Goal: Task Accomplishment & Management: Manage account settings

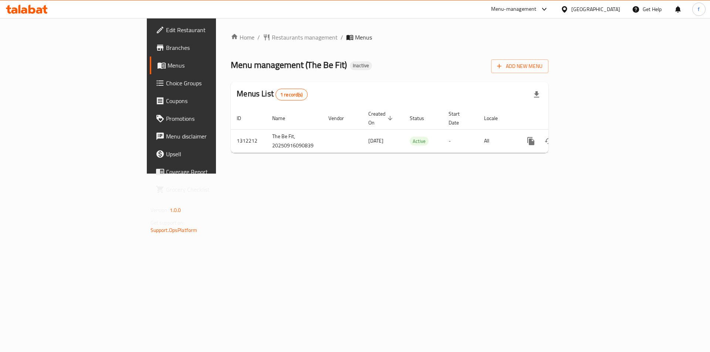
click at [289, 174] on div "Home / Restaurants management / Menus Menu management ( The Be Fit ) Inactive A…" at bounding box center [389, 96] width 347 height 156
click at [542, 64] on span "Add New Menu" at bounding box center [519, 66] width 45 height 9
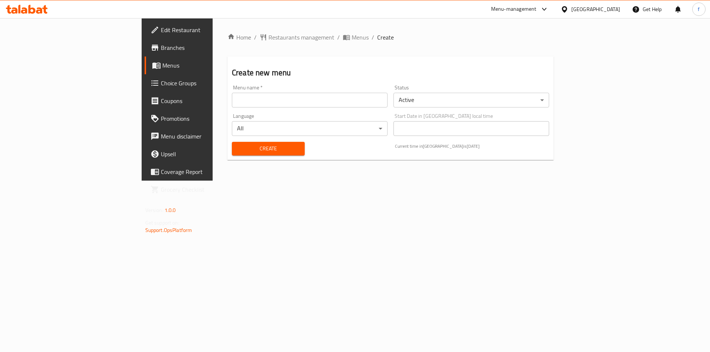
click at [232, 99] on input "text" at bounding box center [310, 100] width 156 height 15
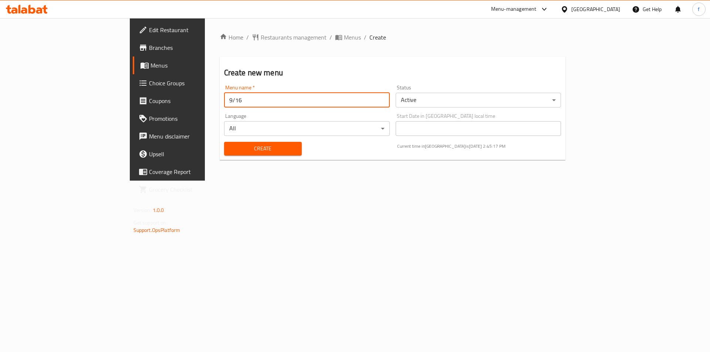
type input "9/16"
click at [230, 147] on span "Create" at bounding box center [263, 148] width 66 height 9
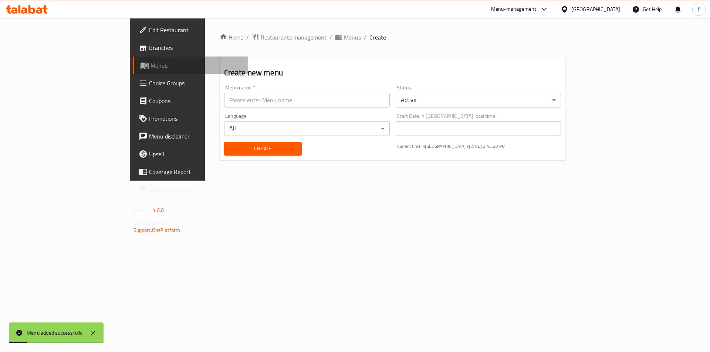
click at [150, 67] on span "Menus" at bounding box center [196, 65] width 92 height 9
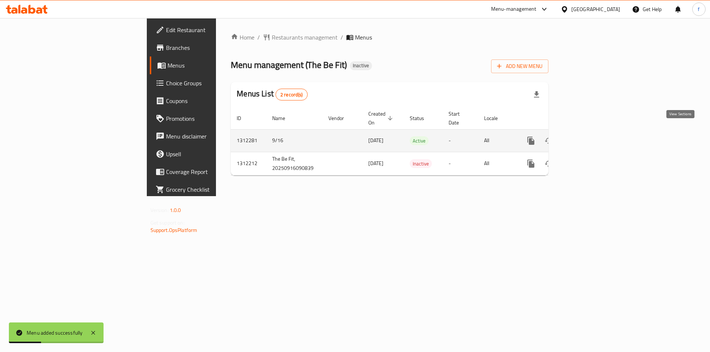
click at [589, 136] on icon "enhanced table" at bounding box center [584, 140] width 9 height 9
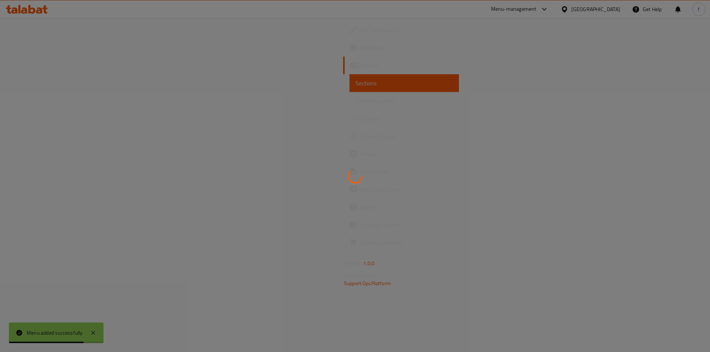
drag, startPoint x: 334, startPoint y: 223, endPoint x: 338, endPoint y: 227, distance: 5.8
click at [334, 223] on div at bounding box center [355, 176] width 710 height 352
click at [339, 188] on div at bounding box center [355, 176] width 710 height 352
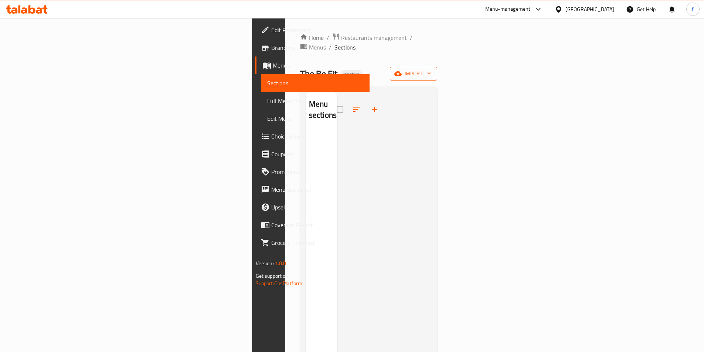
click at [402, 71] on icon "button" at bounding box center [398, 73] width 7 height 5
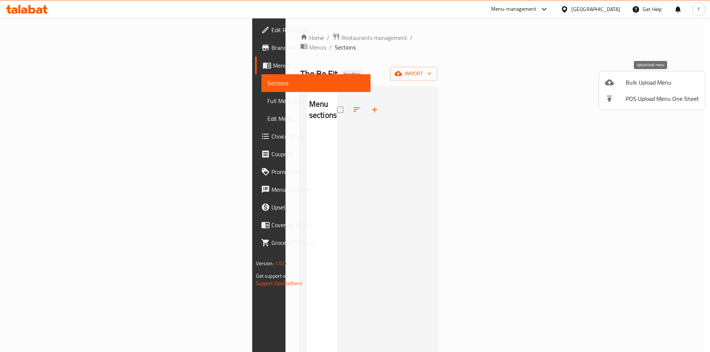
click at [630, 85] on span "Bulk Upload Menu" at bounding box center [662, 82] width 73 height 9
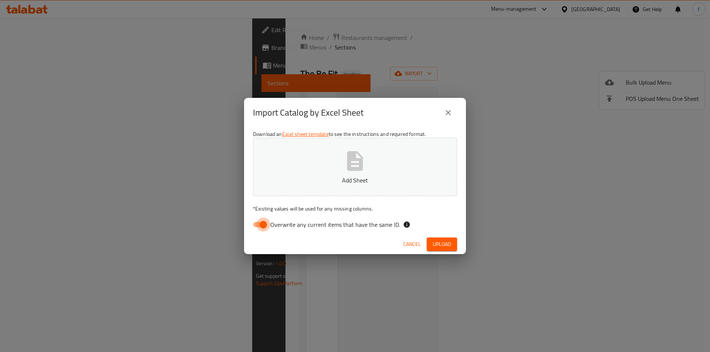
click at [268, 228] on input "Overwrite any current items that have the same ID." at bounding box center [263, 225] width 42 height 14
checkbox input "false"
click at [440, 242] on span "Upload" at bounding box center [442, 244] width 18 height 9
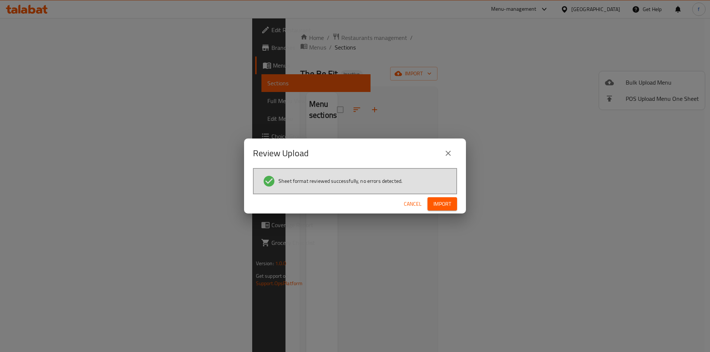
click at [441, 206] on span "Import" at bounding box center [442, 204] width 18 height 9
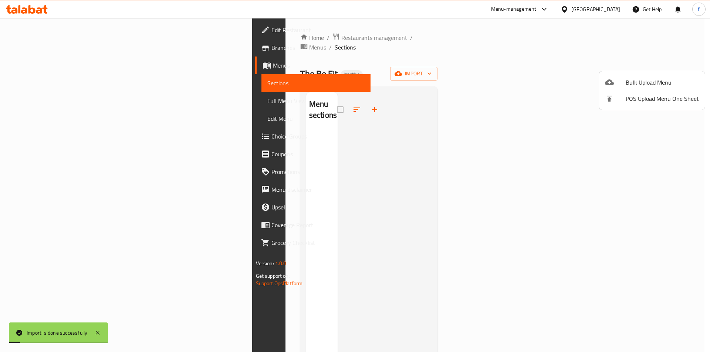
click at [431, 234] on div at bounding box center [355, 176] width 710 height 352
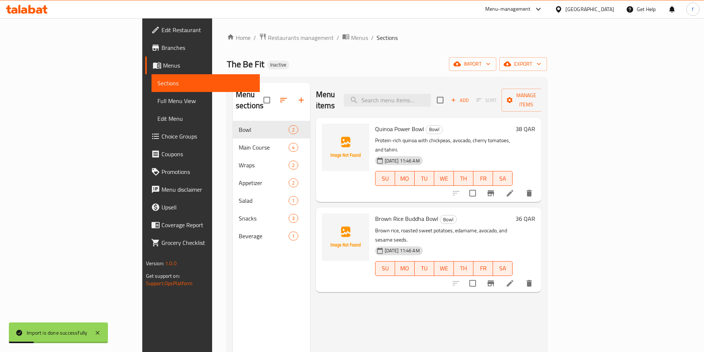
click at [470, 297] on div "Menu items Add Sort Manage items Quinoa Power Bowl Bowl Protein-rich quinoa wit…" at bounding box center [425, 259] width 231 height 352
click at [158, 105] on span "Full Menu View" at bounding box center [206, 101] width 97 height 9
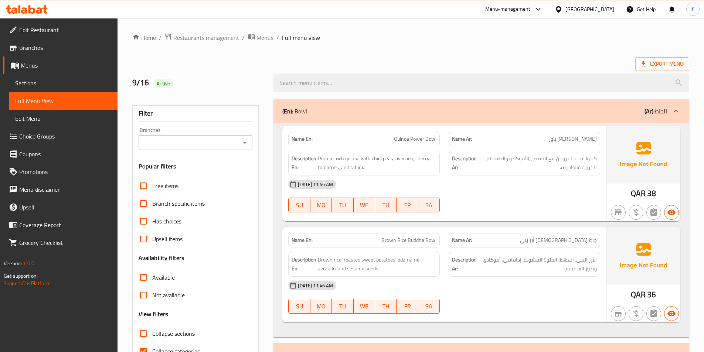
scroll to position [74, 0]
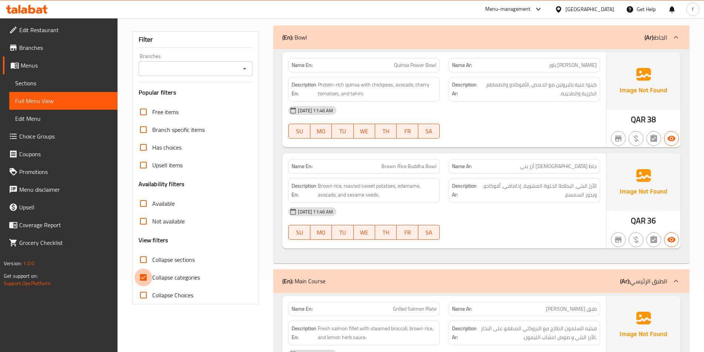
drag, startPoint x: 146, startPoint y: 278, endPoint x: 163, endPoint y: 287, distance: 19.9
click at [146, 284] on input "Collapse categories" at bounding box center [144, 278] width 18 height 18
checkbox input "false"
click at [431, 65] on span "Quinoa Power Bowl" at bounding box center [415, 65] width 43 height 8
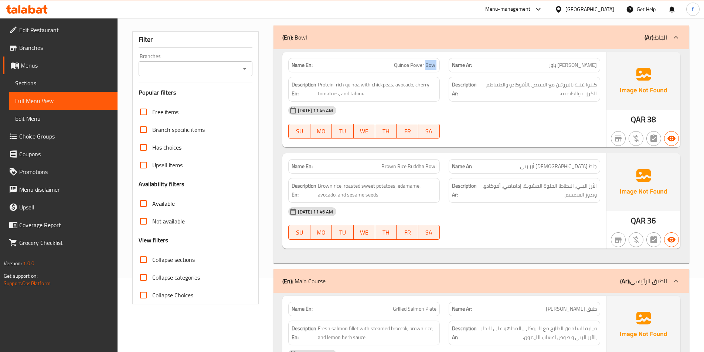
click at [427, 67] on span "Quinoa Power Bowl" at bounding box center [415, 65] width 43 height 8
click at [428, 66] on span "Quinoa Power Bowl" at bounding box center [415, 65] width 43 height 8
click at [418, 62] on span "Quinoa Power Bowl" at bounding box center [415, 65] width 43 height 8
click at [406, 64] on span "Quinoa Power Bowl" at bounding box center [415, 65] width 43 height 8
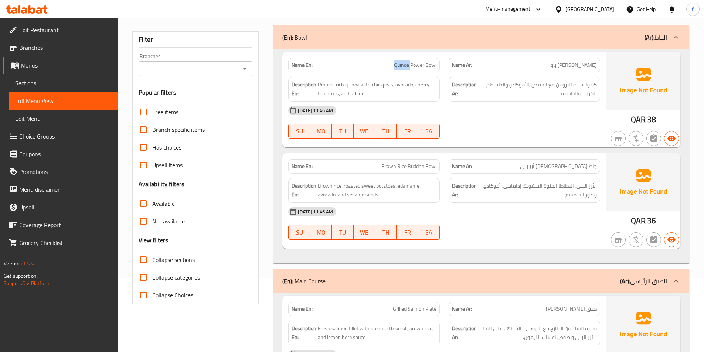
click at [406, 64] on span "Quinoa Power Bowl" at bounding box center [415, 65] width 43 height 8
click at [427, 65] on span "Quinoa Power Bowl" at bounding box center [415, 65] width 43 height 8
click at [347, 86] on span "Protein-rich quinoa with chickpeas, avocado, cherry tomatoes, and tahini." at bounding box center [377, 89] width 119 height 18
click at [340, 88] on span "Protein-rich quinoa with chickpeas, avocado, cherry tomatoes, and tahini." at bounding box center [377, 89] width 119 height 18
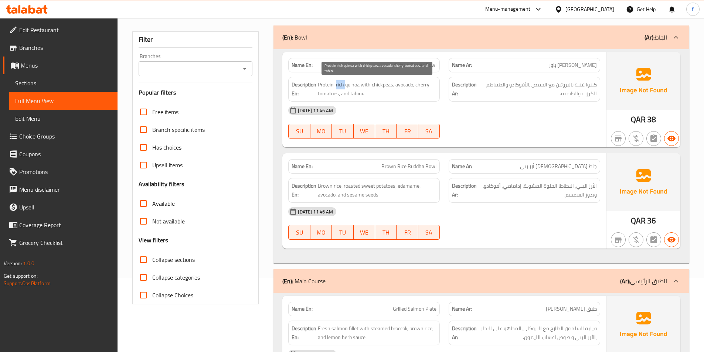
click at [340, 88] on span "Protein-rich quinoa with chickpeas, avocado, cherry tomatoes, and tahini." at bounding box center [377, 89] width 119 height 18
click at [325, 87] on span "Protein-rich quinoa with chickpeas, avocado, cherry tomatoes, and tahini." at bounding box center [377, 89] width 119 height 18
click at [376, 82] on span "Protein-rich quinoa with chickpeas, avocado, cherry tomatoes, and tahini." at bounding box center [377, 89] width 119 height 18
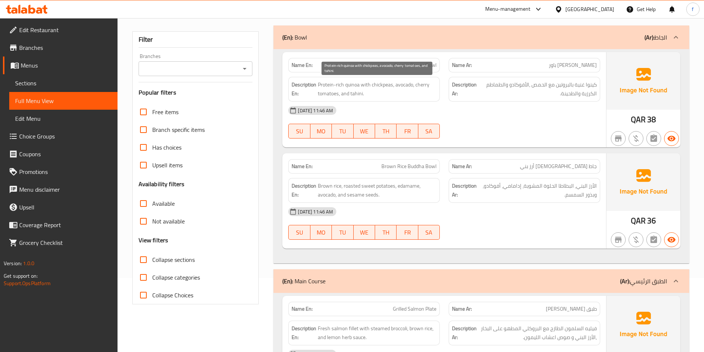
click at [400, 87] on span "Protein-rich quinoa with chickpeas, avocado, cherry tomatoes, and tahini." at bounding box center [377, 89] width 119 height 18
click at [422, 87] on span "Protein-rich quinoa with chickpeas, avocado, cherry tomatoes, and tahini." at bounding box center [377, 89] width 119 height 18
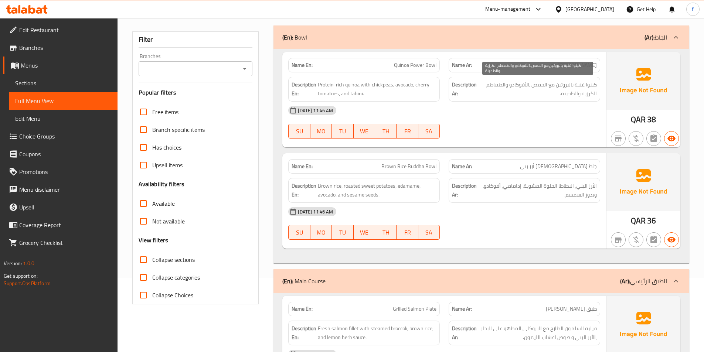
click at [508, 89] on span "كينوا غنية بالبروتين مع الحمص ,الأفوكادو والطماطم الكرزية والطحينة." at bounding box center [538, 89] width 118 height 18
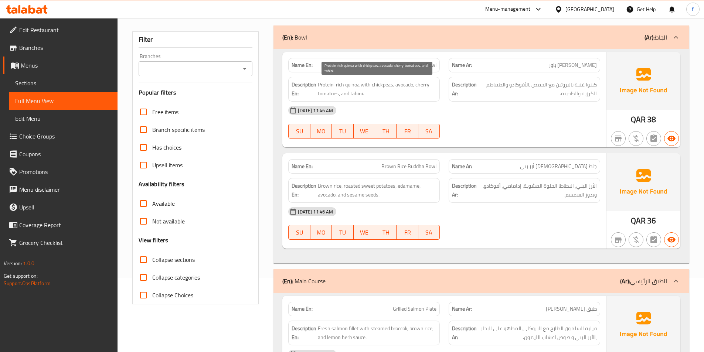
click at [323, 91] on span "Protein-rich quinoa with chickpeas, avocado, cherry tomatoes, and tahini." at bounding box center [377, 89] width 119 height 18
click at [355, 89] on span "Protein-rich quinoa with chickpeas, avocado, cherry tomatoes, and tahini." at bounding box center [377, 89] width 119 height 18
click at [407, 61] on span "Quinoa Power Bowl" at bounding box center [415, 65] width 43 height 8
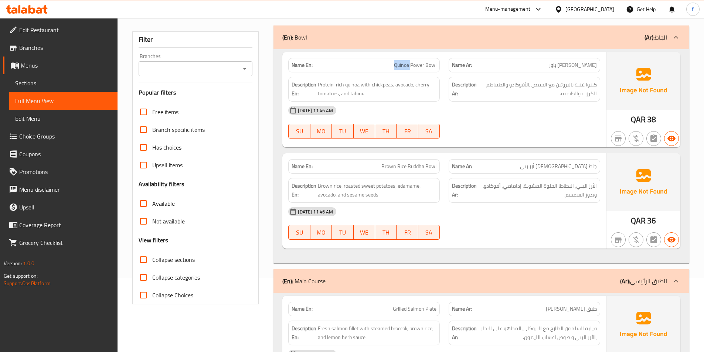
click at [407, 61] on span "Quinoa Power Bowl" at bounding box center [415, 65] width 43 height 8
copy span "Quinoa Power Bowl"
click at [434, 163] on span "Brown Rice Buddha Bowl" at bounding box center [409, 167] width 55 height 8
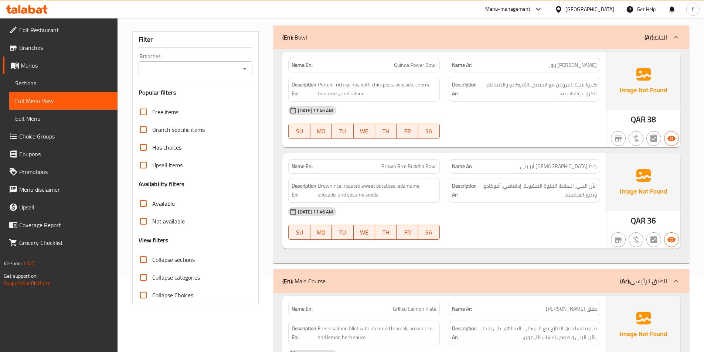
click at [418, 165] on span "Brown Rice Buddha Bowl" at bounding box center [409, 167] width 55 height 8
click at [385, 165] on span "Brown Rice Buddha Bowl" at bounding box center [409, 167] width 55 height 8
click at [401, 165] on span "Brown Rice Buddha Bowl" at bounding box center [409, 167] width 55 height 8
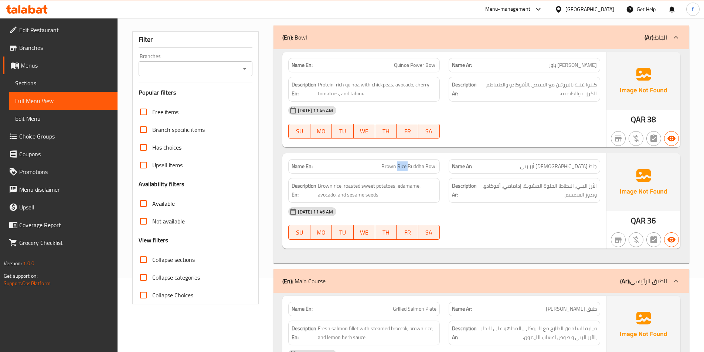
click at [401, 165] on span "Brown Rice Buddha Bowl" at bounding box center [409, 167] width 55 height 8
click at [329, 185] on span "Brown rice, roasted sweet potatoes, edamame, avocado, and sesame seeds." at bounding box center [377, 191] width 119 height 18
click at [337, 183] on span "Brown rice, roasted sweet potatoes, edamame, avocado, and sesame seeds." at bounding box center [377, 191] width 119 height 18
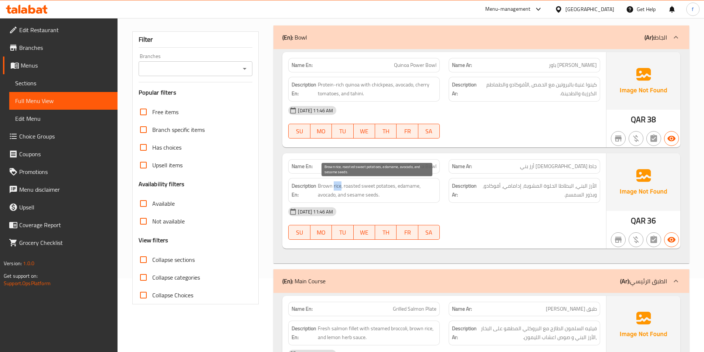
click at [389, 186] on span "Brown rice, roasted sweet potatoes, edamame, avocado, and sesame seeds." at bounding box center [377, 191] width 119 height 18
click at [372, 186] on span "Brown rice, roasted sweet potatoes, edamame, avocado, and sesame seeds." at bounding box center [377, 191] width 119 height 18
click at [341, 182] on span "Brown rice, roasted sweet potatoes, edamame, avocado, and sesame seeds." at bounding box center [377, 191] width 119 height 18
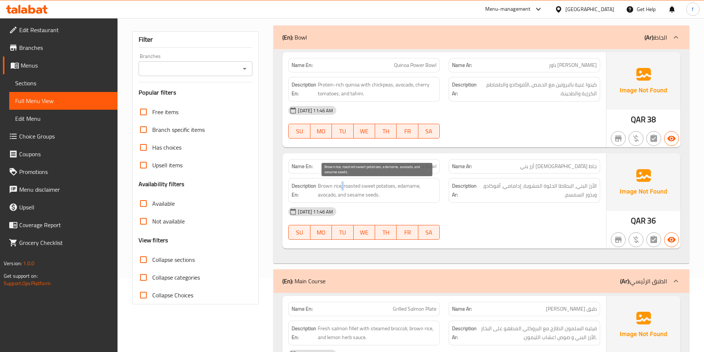
click at [341, 182] on span "Brown rice, roasted sweet potatoes, edamame, avocado, and sesame seeds." at bounding box center [377, 191] width 119 height 18
click at [355, 186] on span "Brown rice, roasted sweet potatoes, edamame, avocado, and sesame seeds." at bounding box center [377, 191] width 119 height 18
drag, startPoint x: 396, startPoint y: 187, endPoint x: 396, endPoint y: 195, distance: 8.1
click at [396, 195] on span "Brown rice, roasted sweet potatoes, edamame, avocado, and sesame seeds." at bounding box center [377, 191] width 119 height 18
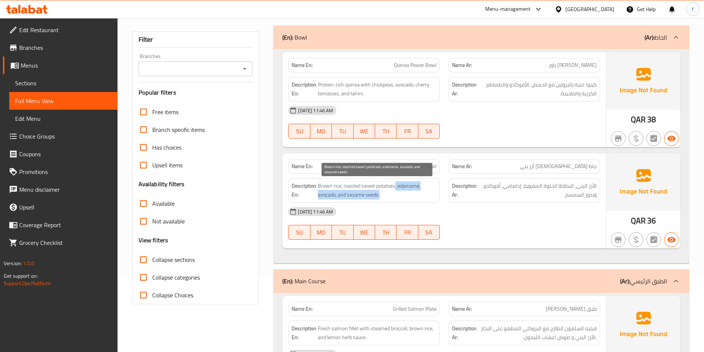
click at [396, 195] on span "Brown rice, roasted sweet potatoes, edamame, avocado, and sesame seeds." at bounding box center [377, 191] width 119 height 18
click at [392, 186] on span "Brown rice, roasted sweet potatoes, edamame, avocado, and sesame seeds." at bounding box center [377, 191] width 119 height 18
click at [412, 186] on span "Brown rice, roasted sweet potatoes, edamame, avocado, and sesame seeds." at bounding box center [377, 191] width 119 height 18
click at [332, 195] on span "Brown rice, roasted sweet potatoes, edamame, avocado, and sesame seeds." at bounding box center [377, 191] width 119 height 18
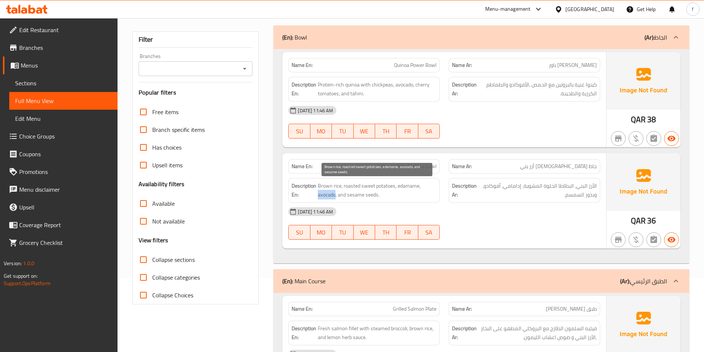
click at [332, 195] on span "Brown rice, roasted sweet potatoes, edamame, avocado, and sesame seeds." at bounding box center [377, 191] width 119 height 18
drag, startPoint x: 350, startPoint y: 195, endPoint x: 394, endPoint y: 196, distance: 44.4
click at [394, 196] on span "Brown rice, roasted sweet potatoes, edamame, avocado, and sesame seeds." at bounding box center [377, 191] width 119 height 18
click at [413, 164] on span "Brown Rice Buddha Bowl" at bounding box center [409, 167] width 55 height 8
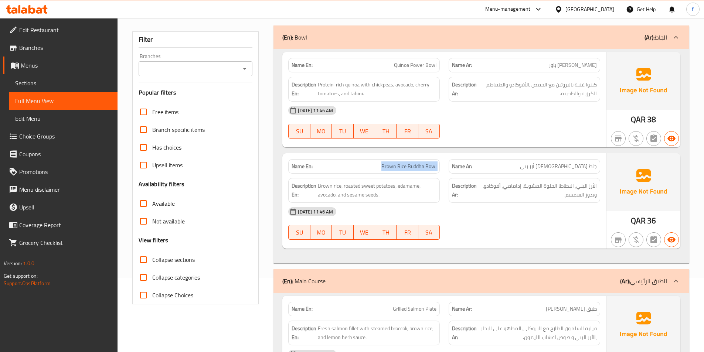
click at [413, 164] on span "Brown Rice Buddha Bowl" at bounding box center [409, 167] width 55 height 8
copy span "Brown Rice Buddha Bowl"
click at [321, 183] on span "Brown rice, roasted sweet potatoes, edamame, avocado, and sesame seeds." at bounding box center [377, 191] width 119 height 18
click at [338, 181] on div "Description En: Brown rice, roasted sweet potatoes, edamame, avocado, and sesam…" at bounding box center [364, 190] width 152 height 25
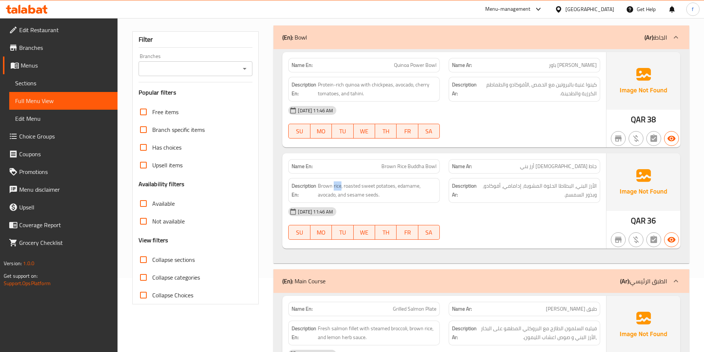
click at [338, 181] on div "Description En: Brown rice, roasted sweet potatoes, edamame, avocado, and sesam…" at bounding box center [364, 190] width 152 height 25
click at [379, 185] on span "Brown rice, roasted sweet potatoes, edamame, avocado, and sesame seeds." at bounding box center [377, 191] width 119 height 18
click at [373, 184] on span "Brown rice, roasted sweet potatoes, edamame, avocado, and sesame seeds." at bounding box center [377, 191] width 119 height 18
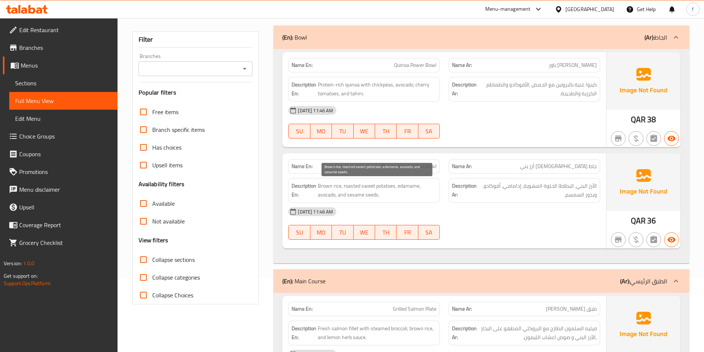
click at [349, 185] on span "Brown rice, roasted sweet potatoes, edamame, avocado, and sesame seeds." at bounding box center [377, 191] width 119 height 18
drag, startPoint x: 349, startPoint y: 185, endPoint x: 344, endPoint y: 187, distance: 6.1
click at [349, 185] on span "Brown rice, roasted sweet potatoes, edamame, avocado, and sesame seeds." at bounding box center [377, 191] width 119 height 18
click at [413, 185] on span "Brown rice, roasted sweet potatoes, edamame, avocado, and sesame seeds." at bounding box center [377, 191] width 119 height 18
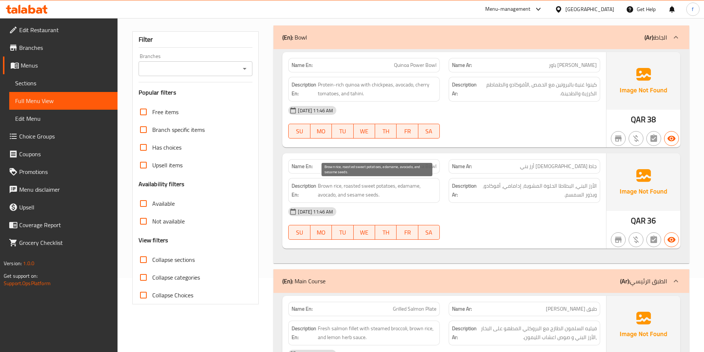
click at [326, 194] on span "Brown rice, roasted sweet potatoes, edamame, avocado, and sesame seeds." at bounding box center [377, 191] width 119 height 18
click at [350, 197] on span "Brown rice, roasted sweet potatoes, edamame, avocado, and sesame seeds." at bounding box center [377, 191] width 119 height 18
click at [368, 197] on span "Brown rice, roasted sweet potatoes, edamame, avocado, and sesame seeds." at bounding box center [377, 191] width 119 height 18
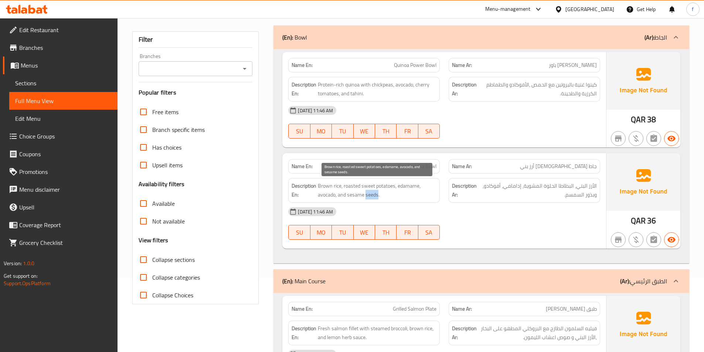
drag, startPoint x: 368, startPoint y: 197, endPoint x: 596, endPoint y: 204, distance: 227.9
click at [370, 197] on span "Brown rice, roasted sweet potatoes, edamame, avocado, and sesame seeds." at bounding box center [377, 191] width 119 height 18
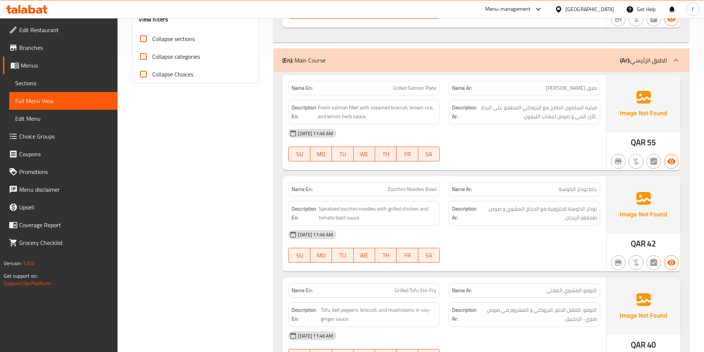
scroll to position [296, 0]
click at [431, 87] on span "Grilled Salmon Plate" at bounding box center [415, 88] width 44 height 8
click at [425, 87] on span "Grilled Salmon Plate" at bounding box center [415, 88] width 44 height 8
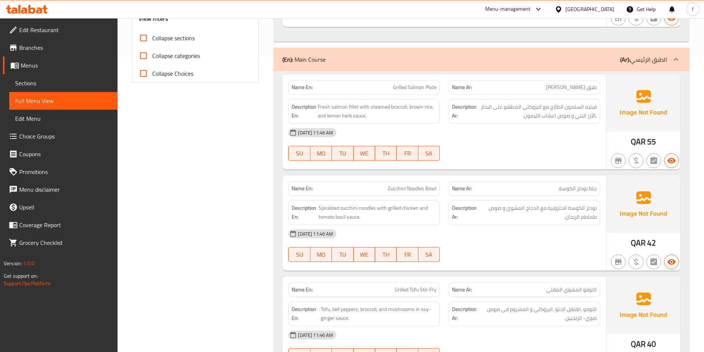
click at [389, 88] on p "Name En: Grilled Salmon Plate" at bounding box center [364, 88] width 145 height 8
click at [352, 105] on span "Fresh salmon fillet with steamed broccoli, brown rice, and lemon herb sauce." at bounding box center [377, 111] width 119 height 18
click at [343, 106] on span "Fresh salmon fillet with steamed broccoli, brown rice, and lemon herb sauce." at bounding box center [377, 111] width 119 height 18
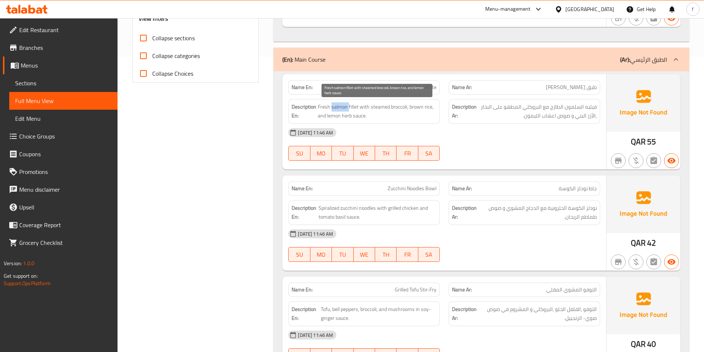
click at [343, 106] on span "Fresh salmon fillet with steamed broccoli, brown rice, and lemon herb sauce." at bounding box center [377, 111] width 119 height 18
click at [318, 106] on span "Fresh salmon fillet with steamed broccoli, brown rice, and lemon herb sauce." at bounding box center [377, 111] width 119 height 18
click at [360, 107] on span "Fresh salmon fillet with steamed broccoli, brown rice, and lemon herb sauce." at bounding box center [377, 111] width 119 height 18
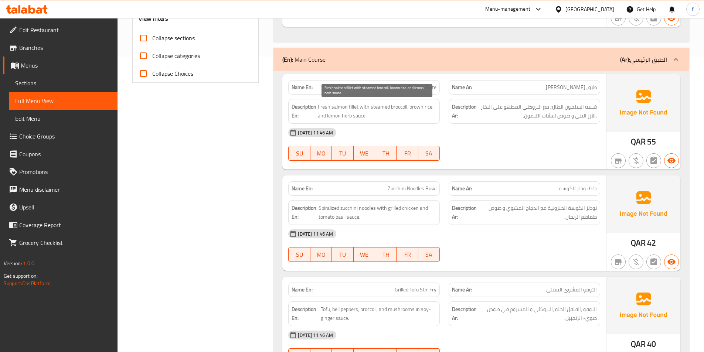
click at [375, 106] on span "Fresh salmon fillet with steamed broccoli, brown rice, and lemon herb sauce." at bounding box center [377, 111] width 119 height 18
click at [404, 106] on span "Fresh salmon fillet with steamed broccoli, brown rice, and lemon herb sauce." at bounding box center [377, 111] width 119 height 18
click at [419, 108] on span "Fresh salmon fillet with steamed broccoli, brown rice, and lemon herb sauce." at bounding box center [377, 111] width 119 height 18
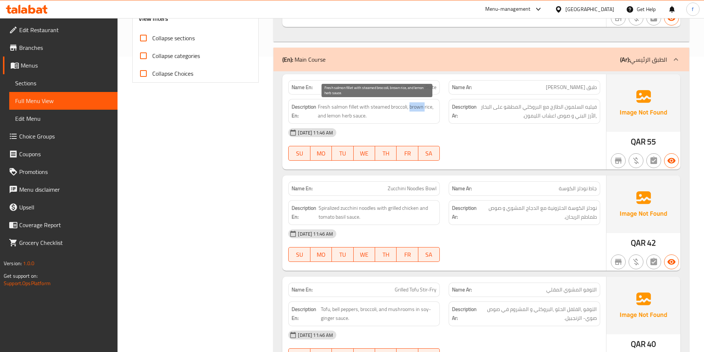
click at [419, 108] on span "Fresh salmon fillet with steamed broccoli, brown rice, and lemon herb sauce." at bounding box center [377, 111] width 119 height 18
click at [426, 107] on span "Fresh salmon fillet with steamed broccoli, brown rice, and lemon herb sauce." at bounding box center [377, 111] width 119 height 18
click at [353, 115] on span "Fresh salmon fillet with steamed broccoli, brown rice, and lemon herb sauce." at bounding box center [377, 111] width 119 height 18
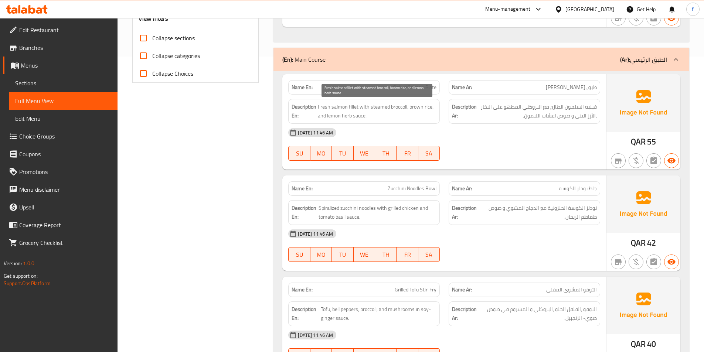
click at [345, 116] on span "Fresh salmon fillet with steamed broccoli, brown rice, and lemon herb sauce." at bounding box center [377, 111] width 119 height 18
click at [329, 117] on span "Fresh salmon fillet with steamed broccoli, brown rice, and lemon herb sauce." at bounding box center [377, 111] width 119 height 18
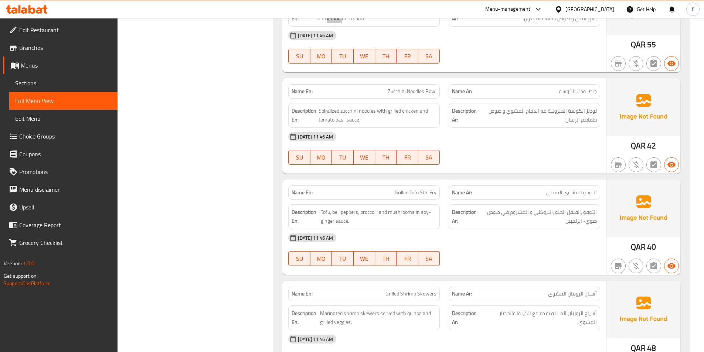
scroll to position [407, 0]
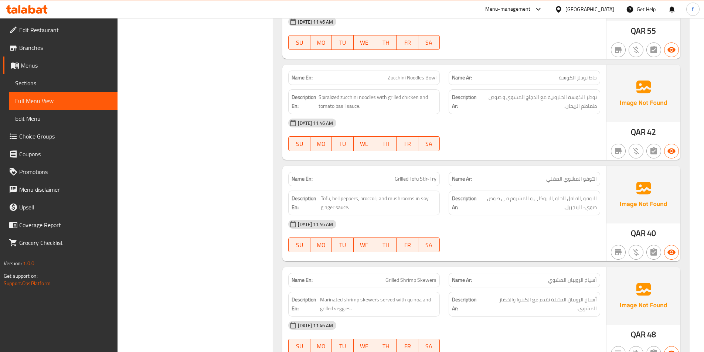
click at [399, 78] on span "Zucchini Noodles Bowl" at bounding box center [412, 78] width 49 height 8
click at [427, 79] on span "Zucchini Noodles Bowl" at bounding box center [412, 78] width 49 height 8
click at [412, 78] on span "Zucchini Noodles Bowl" at bounding box center [412, 78] width 49 height 8
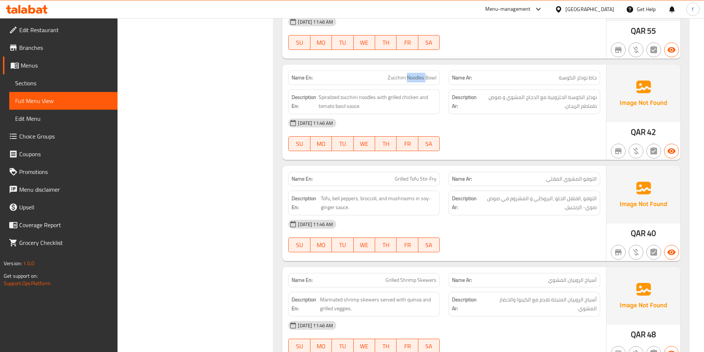
click at [412, 78] on span "Zucchini Noodles Bowl" at bounding box center [412, 78] width 49 height 8
click at [396, 78] on span "Zucchini Noodles Bowl" at bounding box center [412, 78] width 49 height 8
click at [369, 96] on span "Spiralized zucchini noodles with grilled chicken and tomato basil sauce." at bounding box center [378, 102] width 118 height 18
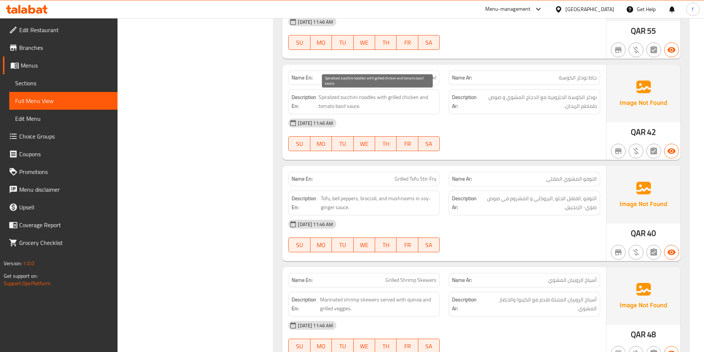
click at [352, 97] on span "Spiralized zucchini noodles with grilled chicken and tomato basil sauce." at bounding box center [378, 102] width 118 height 18
click at [327, 97] on span "Spiralized zucchini noodles with grilled chicken and tomato basil sauce." at bounding box center [378, 102] width 118 height 18
click at [383, 98] on span "Spiralized zucchini noodles with grilled chicken and tomato basil sauce." at bounding box center [378, 102] width 118 height 18
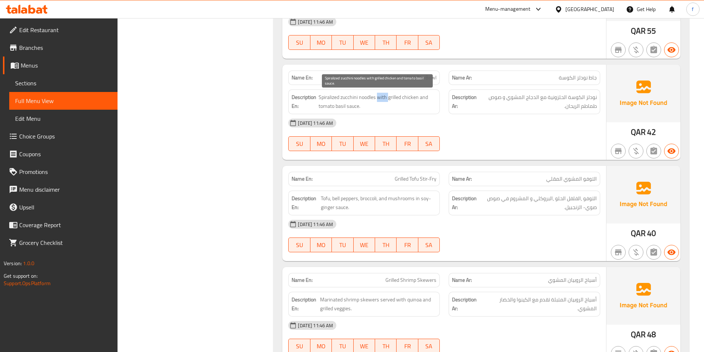
click at [383, 98] on span "Spiralized zucchini noodles with grilled chicken and tomato basil sauce." at bounding box center [378, 102] width 118 height 18
click at [392, 99] on span "Spiralized zucchini noodles with grilled chicken and tomato basil sauce." at bounding box center [378, 102] width 118 height 18
click at [405, 95] on span "Spiralized zucchini noodles with grilled chicken and tomato basil sauce." at bounding box center [378, 102] width 118 height 18
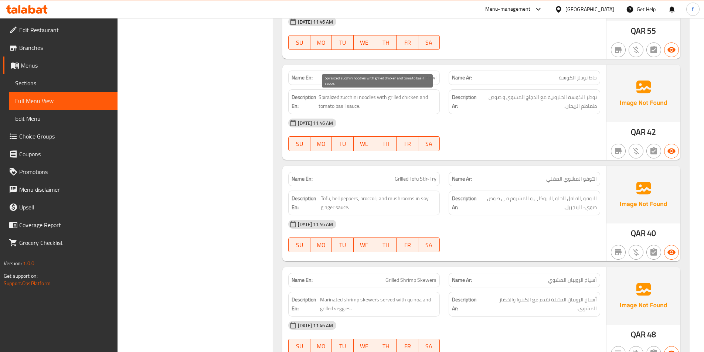
click at [423, 97] on span "Spiralized zucchini noodles with grilled chicken and tomato basil sauce." at bounding box center [378, 102] width 118 height 18
click at [349, 105] on span "Spiralized zucchini noodles with grilled chicken and tomato basil sauce." at bounding box center [378, 102] width 118 height 18
click at [342, 105] on span "Spiralized zucchini noodles with grilled chicken and tomato basil sauce." at bounding box center [378, 102] width 118 height 18
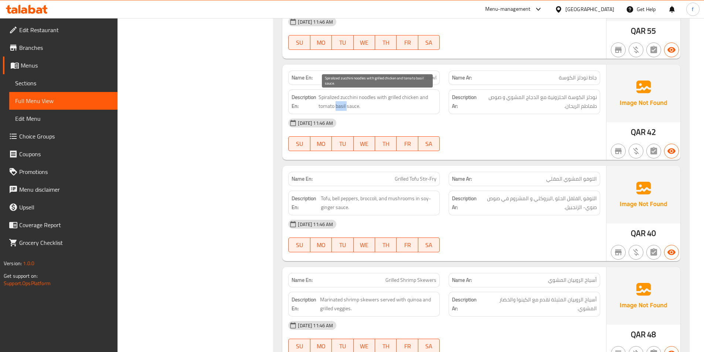
click at [342, 105] on span "Spiralized zucchini noodles with grilled chicken and tomato basil sauce." at bounding box center [378, 102] width 118 height 18
click at [323, 104] on span "Spiralized zucchini noodles with grilled chicken and tomato basil sauce." at bounding box center [378, 102] width 118 height 18
click at [345, 104] on span "Spiralized zucchini noodles with grilled chicken and tomato basil sauce." at bounding box center [378, 102] width 118 height 18
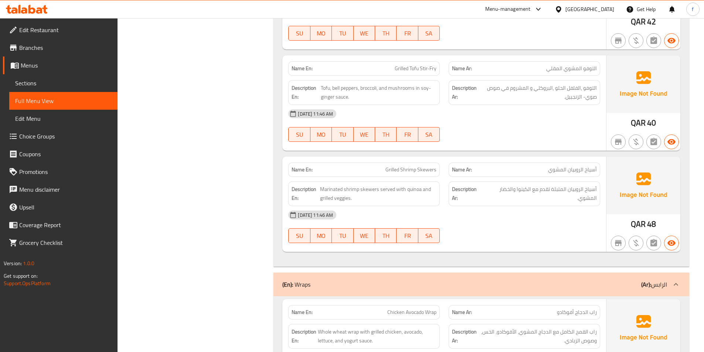
scroll to position [518, 0]
click at [412, 67] on span "Grilled Tofu Stir-Fry" at bounding box center [416, 68] width 42 height 8
click at [434, 69] on span "Grilled Tofu Stir-Fry" at bounding box center [416, 68] width 42 height 8
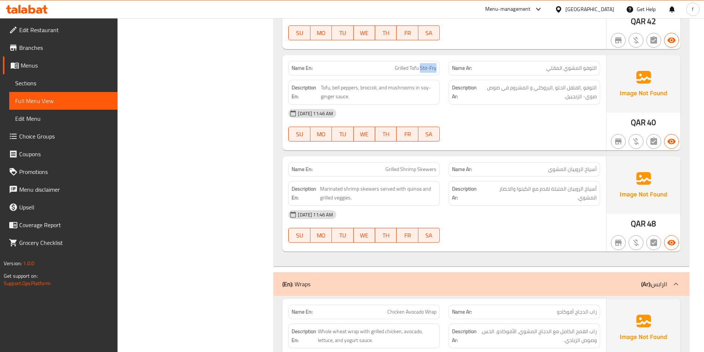
drag, startPoint x: 422, startPoint y: 67, endPoint x: 443, endPoint y: 67, distance: 21.1
click at [443, 67] on div "Name En: Grilled Tofu Stir-Fry" at bounding box center [364, 68] width 160 height 23
click at [402, 68] on span "Grilled Tofu Stir-Fry" at bounding box center [416, 68] width 42 height 8
click at [326, 87] on span "Tofu, bell peppers, broccoli, and mushrooms in soy-ginger sauce." at bounding box center [379, 92] width 116 height 18
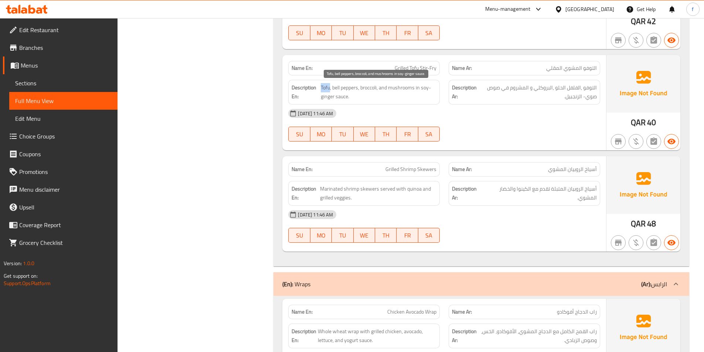
click at [326, 87] on span "Tofu, bell peppers, broccoli, and mushrooms in soy-ginger sauce." at bounding box center [379, 92] width 116 height 18
click at [335, 87] on span "Tofu, bell peppers, broccoli, and mushrooms in soy-ginger sauce." at bounding box center [379, 92] width 116 height 18
click at [347, 87] on span "Tofu, bell peppers, broccoli, and mushrooms in soy-ginger sauce." at bounding box center [379, 92] width 116 height 18
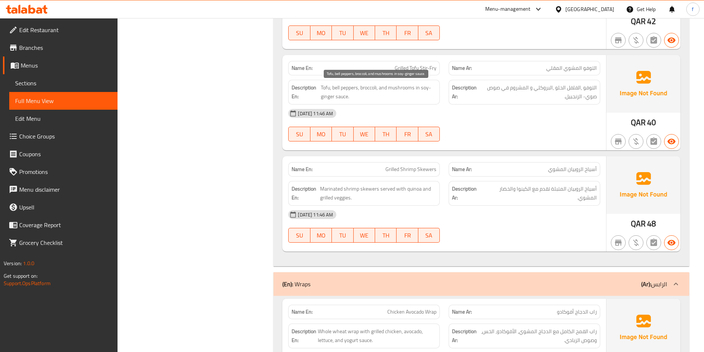
click at [370, 89] on span "Tofu, bell peppers, broccoli, and mushrooms in soy-ginger sauce." at bounding box center [379, 92] width 116 height 18
click at [401, 88] on span "Tofu, bell peppers, broccoli, and mushrooms in soy-ginger sauce." at bounding box center [379, 92] width 116 height 18
click at [342, 94] on span "Tofu, bell peppers, broccoli, and mushrooms in soy-ginger sauce." at bounding box center [379, 92] width 116 height 18
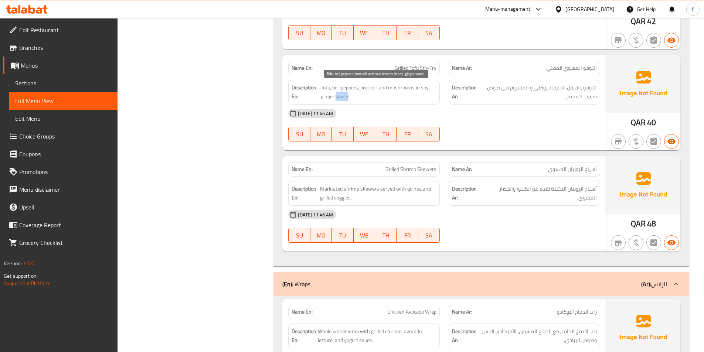
click at [342, 94] on span "Tofu, bell peppers, broccoli, and mushrooms in soy-ginger sauce." at bounding box center [379, 92] width 116 height 18
click at [325, 98] on span "Tofu, bell peppers, broccoli, and mushrooms in soy-ginger sauce." at bounding box center [379, 92] width 116 height 18
click at [425, 87] on span "Tofu, bell peppers, broccoli, and mushrooms in soy-ginger sauce." at bounding box center [379, 92] width 116 height 18
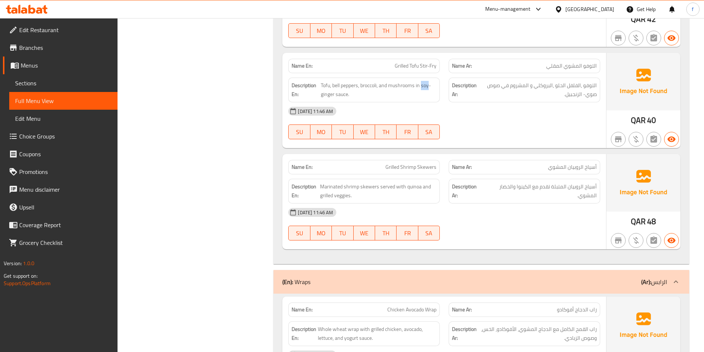
scroll to position [592, 0]
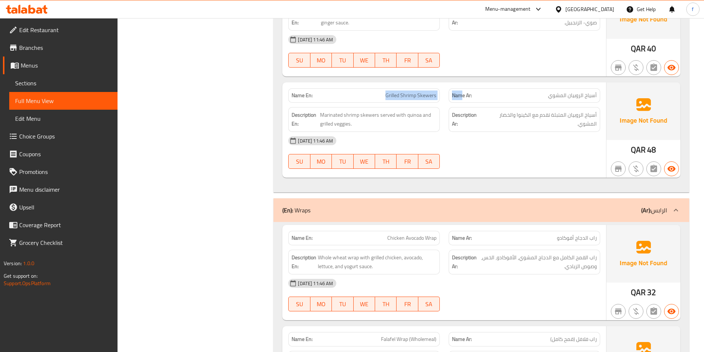
drag, startPoint x: 387, startPoint y: 94, endPoint x: 462, endPoint y: 99, distance: 75.2
click at [462, 99] on div "Name En: Grilled Shrimp Skewers Name Ar: أسياخ الروبيان المشوي" at bounding box center [444, 95] width 321 height 23
click at [492, 143] on div "[DATE] 11:46 AM" at bounding box center [444, 141] width 321 height 18
click at [422, 95] on span "Grilled Shrimp Skewers" at bounding box center [411, 96] width 51 height 8
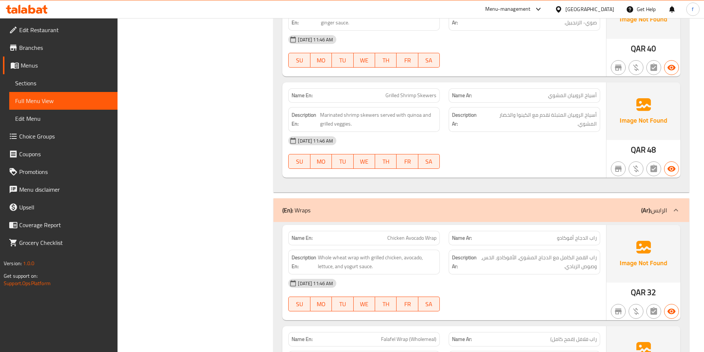
click at [405, 92] on span "Grilled Shrimp Skewers" at bounding box center [411, 96] width 51 height 8
click at [401, 93] on span "Grilled Shrimp Skewers" at bounding box center [411, 96] width 51 height 8
click at [409, 108] on div "Description En: Marinated shrimp skewers served with quinoa and grilled veggies." at bounding box center [364, 119] width 152 height 25
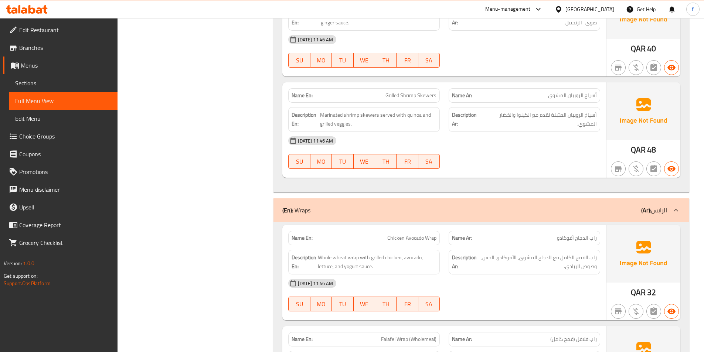
click at [394, 92] on span "Grilled Shrimp Skewers" at bounding box center [411, 96] width 51 height 8
click at [412, 94] on span "Grilled Shrimp Skewers" at bounding box center [411, 96] width 51 height 8
click at [431, 93] on span "Grilled Shrimp Skewers" at bounding box center [411, 96] width 51 height 8
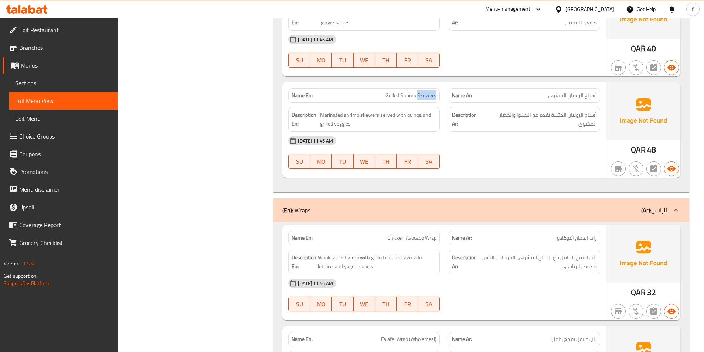
click at [431, 93] on span "Grilled Shrimp Skewers" at bounding box center [411, 96] width 51 height 8
click at [375, 114] on span "Marinated shrimp skewers served with quinoa and grilled veggies." at bounding box center [378, 120] width 117 height 18
click at [351, 117] on span "Marinated shrimp skewers served with quinoa and grilled veggies." at bounding box center [378, 120] width 117 height 18
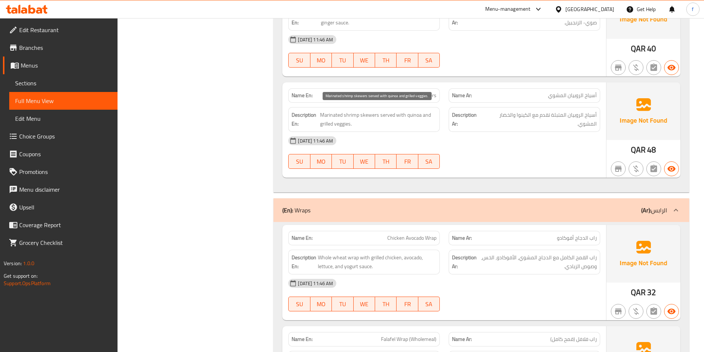
click at [329, 115] on span "Marinated shrimp skewers served with quinoa and grilled veggies." at bounding box center [378, 120] width 117 height 18
click at [383, 115] on span "Marinated shrimp skewers served with quinoa and grilled veggies." at bounding box center [378, 120] width 117 height 18
click at [413, 116] on span "Marinated shrimp skewers served with quinoa and grilled veggies." at bounding box center [378, 120] width 117 height 18
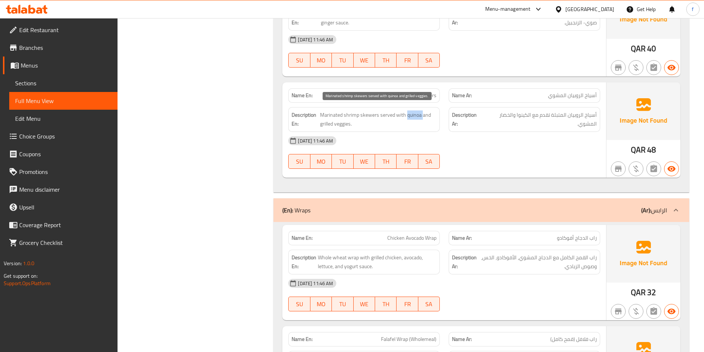
click at [413, 116] on span "Marinated shrimp skewers served with quinoa and grilled veggies." at bounding box center [378, 120] width 117 height 18
click at [324, 123] on span "Marinated shrimp skewers served with quinoa and grilled veggies." at bounding box center [378, 120] width 117 height 18
click at [349, 125] on span "Marinated shrimp skewers served with quinoa and grilled veggies." at bounding box center [378, 120] width 117 height 18
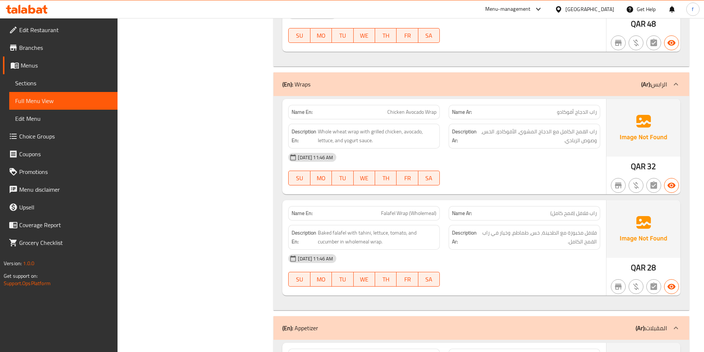
scroll to position [739, 0]
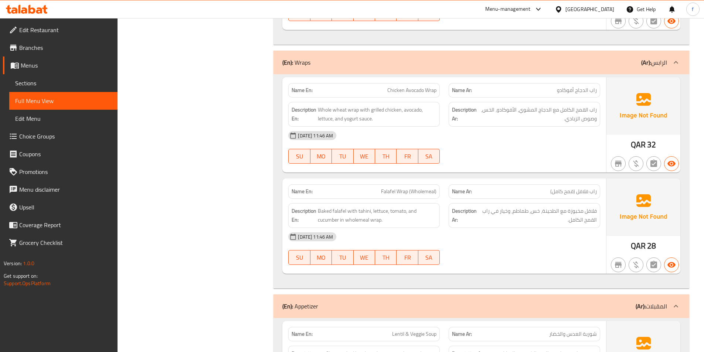
click at [393, 93] on span "Chicken Avocado Wrap" at bounding box center [411, 91] width 49 height 8
click at [430, 91] on span "Chicken Avocado Wrap" at bounding box center [411, 91] width 49 height 8
click at [403, 91] on span "Chicken Avocado Wrap" at bounding box center [411, 91] width 49 height 8
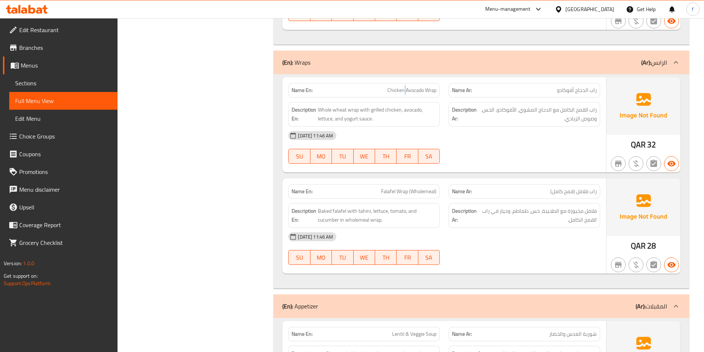
click at [403, 91] on span "Chicken Avocado Wrap" at bounding box center [411, 91] width 49 height 8
click at [353, 107] on span "Whole wheat wrap with grilled chicken, avocado, lettuce, and yogurt sauce." at bounding box center [377, 114] width 119 height 18
click at [343, 107] on span "Whole wheat wrap with grilled chicken, avocado, lettuce, and yogurt sauce." at bounding box center [377, 114] width 119 height 18
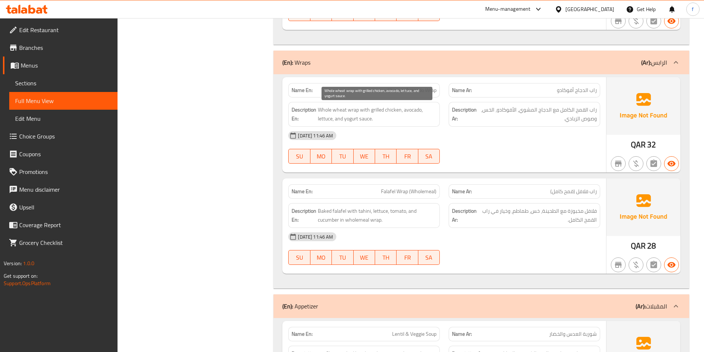
click at [327, 109] on span "Whole wheat wrap with grilled chicken, avocado, lettuce, and yogurt sauce." at bounding box center [377, 114] width 119 height 18
click at [391, 109] on span "Whole wheat wrap with grilled chicken, avocado, lettuce, and yogurt sauce." at bounding box center [377, 114] width 119 height 18
click at [381, 108] on span "Whole wheat wrap with grilled chicken, avocado, lettuce, and yogurt sauce." at bounding box center [377, 114] width 119 height 18
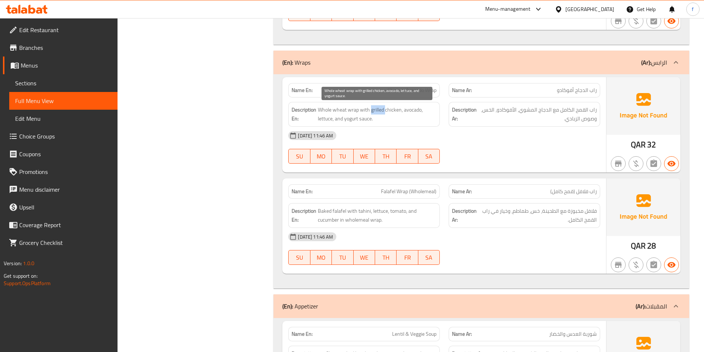
click at [381, 108] on span "Whole wheat wrap with grilled chicken, avocado, lettuce, and yogurt sauce." at bounding box center [377, 114] width 119 height 18
click at [422, 108] on span "Whole wheat wrap with grilled chicken, avocado, lettuce, and yogurt sauce." at bounding box center [377, 114] width 119 height 18
click at [414, 107] on span "Whole wheat wrap with grilled chicken, avocado, lettuce, and yogurt sauce." at bounding box center [377, 114] width 119 height 18
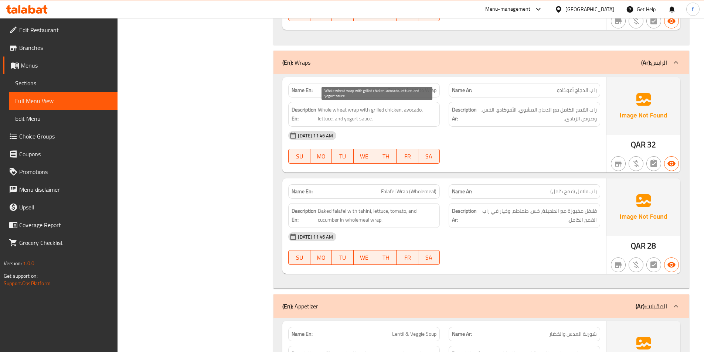
click at [328, 120] on span "Whole wheat wrap with grilled chicken, avocado, lettuce, and yogurt sauce." at bounding box center [377, 114] width 119 height 18
click at [362, 120] on span "Whole wheat wrap with grilled chicken, avocado, lettuce, and yogurt sauce." at bounding box center [377, 114] width 119 height 18
click at [350, 118] on span "Whole wheat wrap with grilled chicken, avocado, lettuce, and yogurt sauce." at bounding box center [377, 114] width 119 height 18
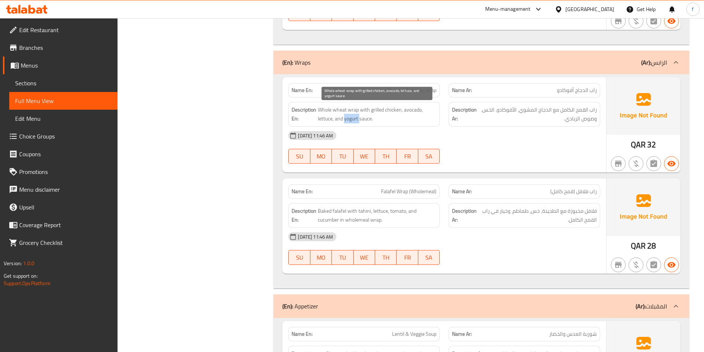
click at [350, 118] on span "Whole wheat wrap with grilled chicken, avocado, lettuce, and yogurt sauce." at bounding box center [377, 114] width 119 height 18
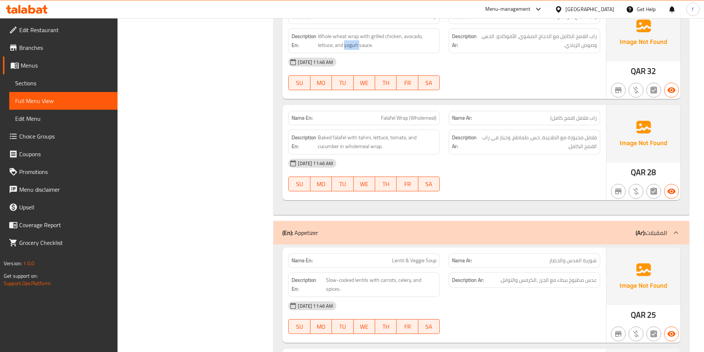
scroll to position [813, 0]
click at [383, 117] on span "Falafel Wrap (Wholemeal)" at bounding box center [408, 118] width 55 height 8
click at [398, 117] on span "Falafel Wrap (Wholemeal)" at bounding box center [408, 118] width 55 height 8
drag, startPoint x: 398, startPoint y: 117, endPoint x: 407, endPoint y: 119, distance: 9.1
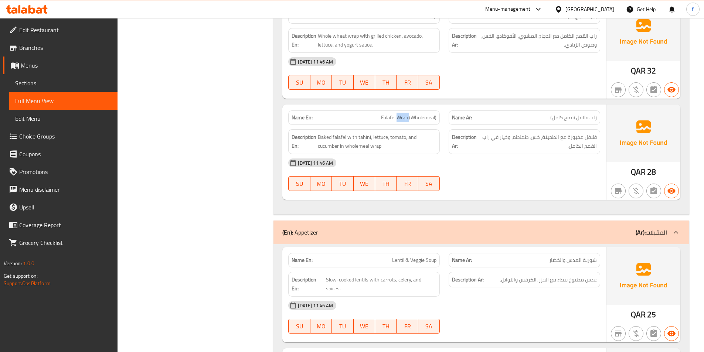
click at [402, 119] on span "Falafel Wrap (Wholemeal)" at bounding box center [408, 118] width 55 height 8
click at [341, 135] on span "Baked falafel with tahini, lettuce, tomato, and cucumber in wholemeal wrap." at bounding box center [377, 142] width 119 height 18
click at [328, 135] on span "Baked falafel with tahini, lettuce, tomato, and cucumber in wholemeal wrap." at bounding box center [377, 142] width 119 height 18
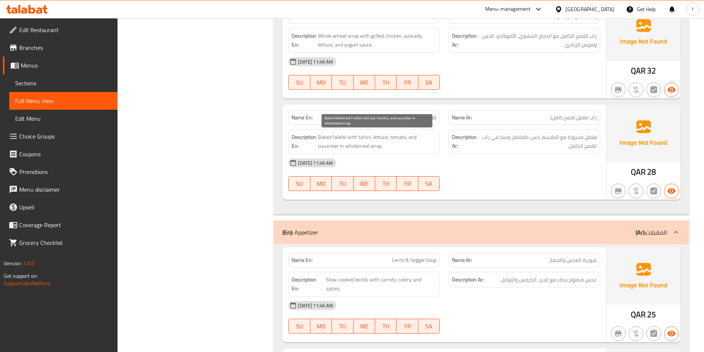
click at [366, 137] on span "Baked falafel with tahini, lettuce, tomato, and cucumber in wholemeal wrap." at bounding box center [377, 142] width 119 height 18
click at [382, 135] on span "Baked falafel with tahini, lettuce, tomato, and cucumber in wholemeal wrap." at bounding box center [377, 142] width 119 height 18
click at [393, 136] on span "Baked falafel with tahini, lettuce, tomato, and cucumber in wholemeal wrap." at bounding box center [377, 142] width 119 height 18
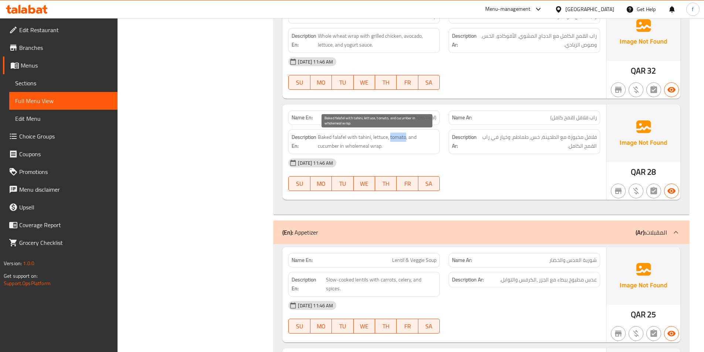
click at [393, 136] on span "Baked falafel with tahini, lettuce, tomato, and cucumber in wholemeal wrap." at bounding box center [377, 142] width 119 height 18
click at [324, 146] on span "Baked falafel with tahini, lettuce, tomato, and cucumber in wholemeal wrap." at bounding box center [377, 142] width 119 height 18
drag, startPoint x: 385, startPoint y: 146, endPoint x: 346, endPoint y: 149, distance: 39.4
click at [346, 149] on span "Baked falafel with tahini, lettuce, tomato, and cucumber in wholemeal wrap." at bounding box center [377, 142] width 119 height 18
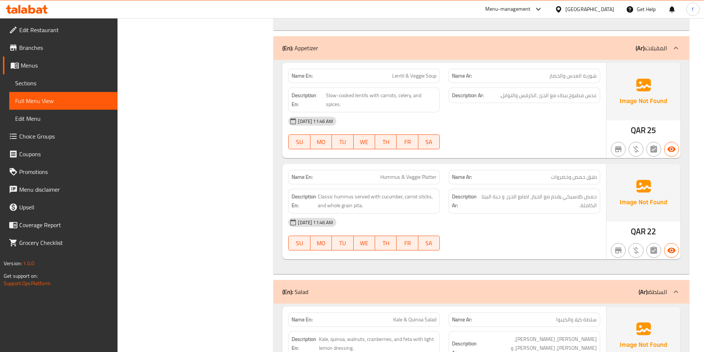
scroll to position [998, 0]
click at [436, 75] on span "Lentil & Veggie Soup" at bounding box center [414, 76] width 44 height 8
click at [432, 73] on span "Lentil & Veggie Soup" at bounding box center [414, 76] width 44 height 8
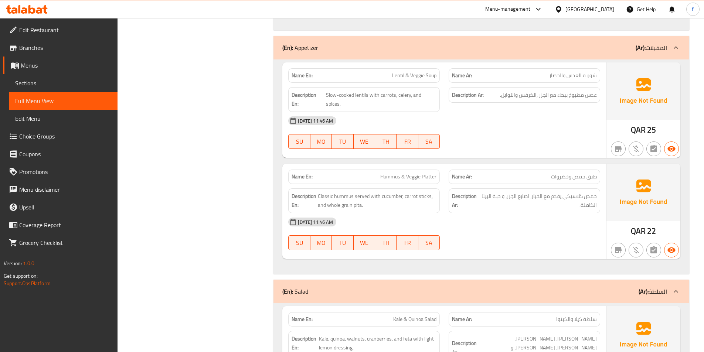
click at [413, 74] on span "Lentil & Veggie Soup" at bounding box center [414, 76] width 44 height 8
click at [389, 75] on p "Name En: Lentil & Veggie Soup" at bounding box center [364, 76] width 145 height 8
drag, startPoint x: 326, startPoint y: 95, endPoint x: 368, endPoint y: 96, distance: 42.5
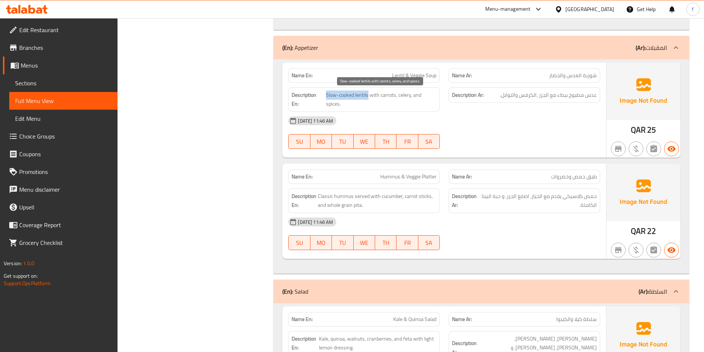
click at [368, 96] on span "Slow-cooked lentils with carrots, celery, and spices." at bounding box center [381, 100] width 111 height 18
click at [388, 97] on span "Slow-cooked lentils with carrots, celery, and spices." at bounding box center [381, 100] width 111 height 18
click at [399, 93] on span "Slow-cooked lentils with carrots, celery, and spices." at bounding box center [381, 100] width 111 height 18
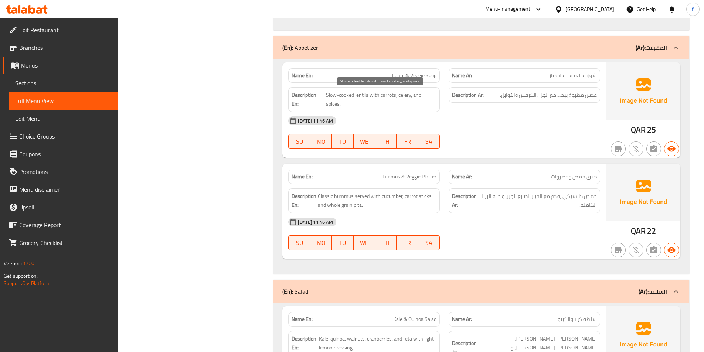
click at [333, 105] on span "Slow-cooked lentils with carrots, celery, and spices." at bounding box center [381, 100] width 111 height 18
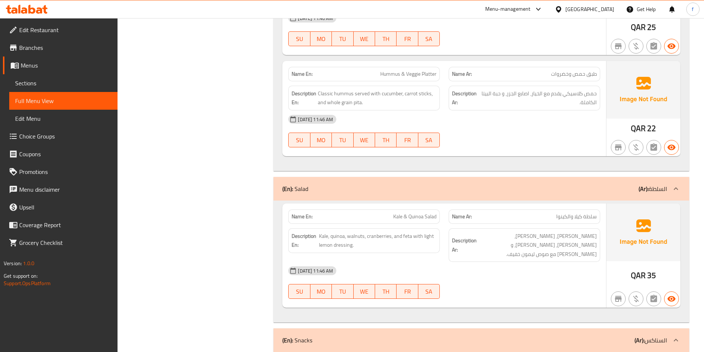
scroll to position [1109, 0]
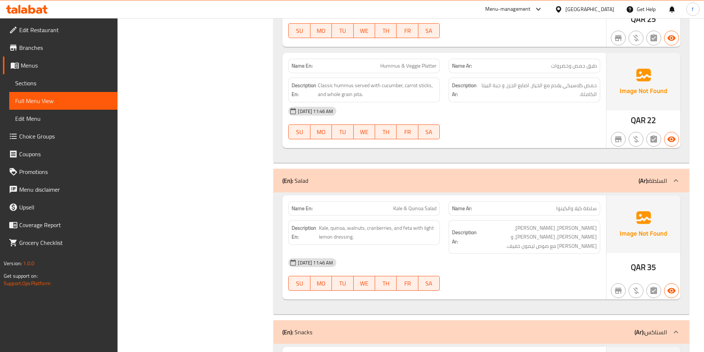
click at [427, 67] on span "Hummus & Veggie Platter" at bounding box center [408, 66] width 56 height 8
click at [415, 67] on span "Hummus & Veggie Platter" at bounding box center [408, 66] width 56 height 8
click at [389, 64] on span "Hummus & Veggie Platter" at bounding box center [408, 66] width 56 height 8
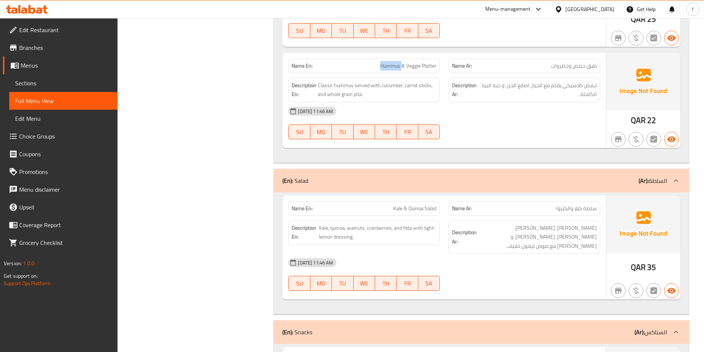
click at [389, 64] on span "Hummus & Veggie Platter" at bounding box center [408, 66] width 56 height 8
click at [346, 84] on span "Classic hummus served with cucumber, carrot sticks, and whole grain pita." at bounding box center [377, 90] width 119 height 18
click at [326, 87] on span "Classic hummus served with cucumber, carrot sticks, and whole grain pita." at bounding box center [377, 90] width 119 height 18
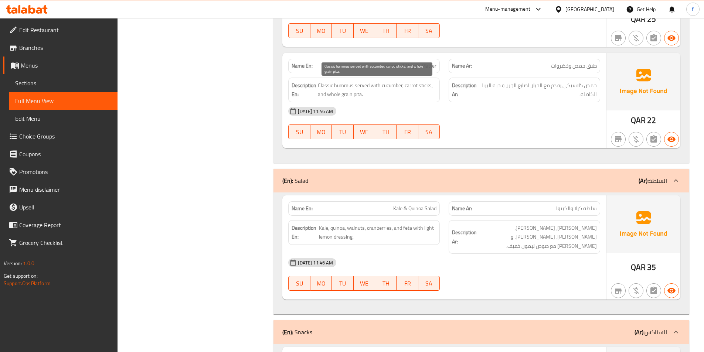
click at [362, 84] on span "Classic hummus served with cucumber, carrot sticks, and whole grain pita." at bounding box center [377, 90] width 119 height 18
click at [398, 85] on span "Classic hummus served with cucumber, carrot sticks, and whole grain pita." at bounding box center [377, 90] width 119 height 18
click at [423, 85] on span "Classic hummus served with cucumber, carrot sticks, and whole grain pita." at bounding box center [377, 90] width 119 height 18
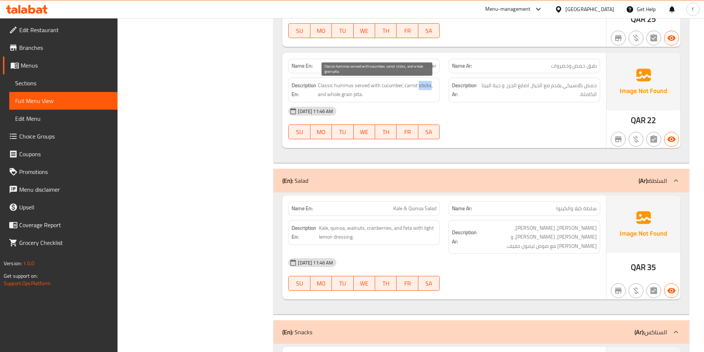
click at [423, 85] on span "Classic hummus served with cucumber, carrot sticks, and whole grain pita." at bounding box center [377, 90] width 119 height 18
click at [410, 85] on span "Classic hummus served with cucumber, carrot sticks, and whole grain pita." at bounding box center [377, 90] width 119 height 18
click at [345, 93] on span "Classic hummus served with cucumber, carrot sticks, and whole grain pita." at bounding box center [377, 90] width 119 height 18
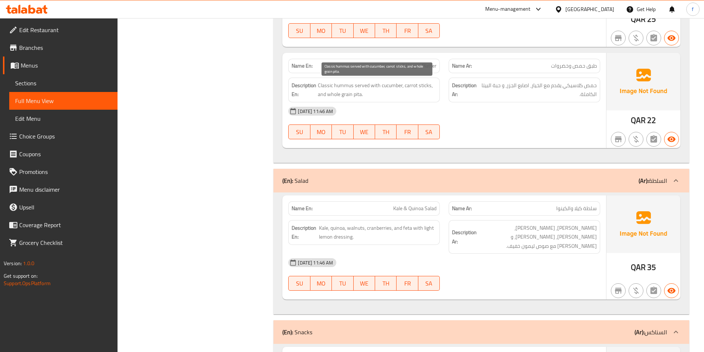
click at [355, 95] on span "Classic hummus served with cucumber, carrot sticks, and whole grain pita." at bounding box center [377, 90] width 119 height 18
click at [332, 95] on span "Classic hummus served with cucumber, carrot sticks, and whole grain pita." at bounding box center [377, 90] width 119 height 18
click at [331, 95] on span "Classic hummus served with cucumber, carrot sticks, and whole grain pita." at bounding box center [377, 90] width 119 height 18
drag, startPoint x: 341, startPoint y: 95, endPoint x: 337, endPoint y: 97, distance: 4.1
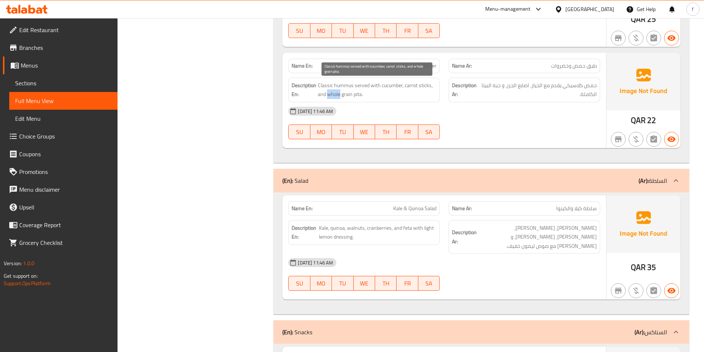
click at [341, 95] on span "Classic hummus served with cucumber, carrot sticks, and whole grain pita." at bounding box center [377, 90] width 119 height 18
click at [332, 97] on span "Classic hummus served with cucumber, carrot sticks, and whole grain pita." at bounding box center [377, 90] width 119 height 18
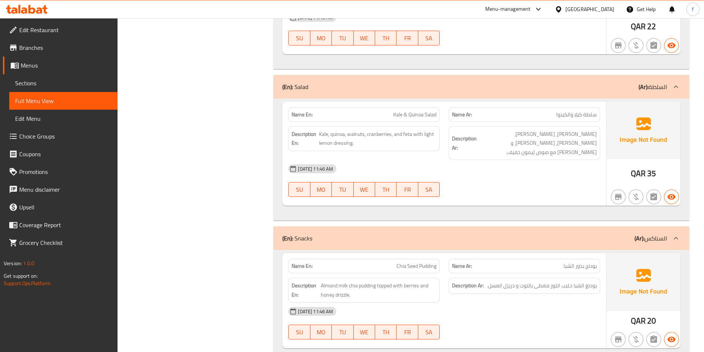
scroll to position [1220, 0]
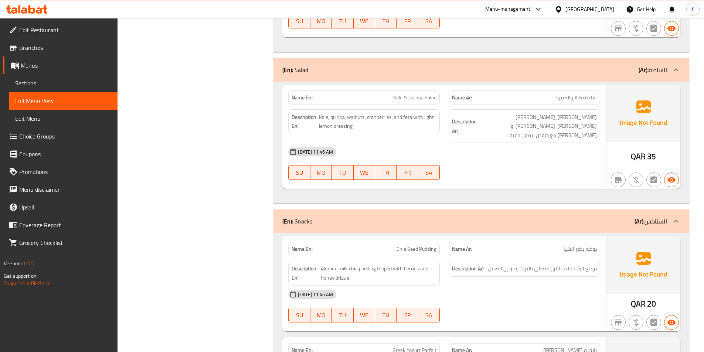
click at [427, 95] on span "Kale & Quinoa Salad" at bounding box center [414, 98] width 43 height 8
click at [393, 97] on span "Kale & Quinoa Salad" at bounding box center [414, 98] width 43 height 8
click at [399, 99] on span "Kale & Quinoa Salad" at bounding box center [414, 98] width 43 height 8
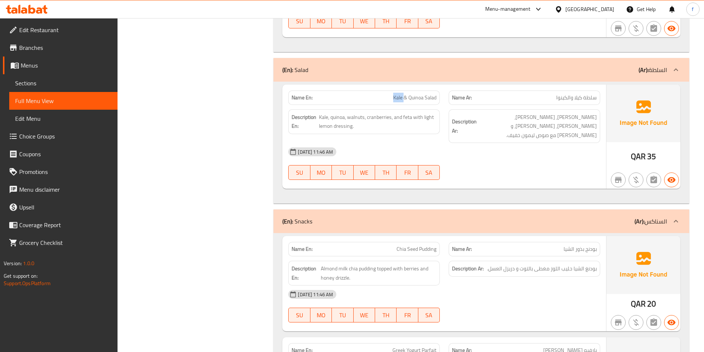
click at [399, 99] on span "Kale & Quinoa Salad" at bounding box center [414, 98] width 43 height 8
click at [380, 114] on span "Kale, quinoa, walnuts, cranberries, and feta with light lemon dressing." at bounding box center [378, 122] width 118 height 18
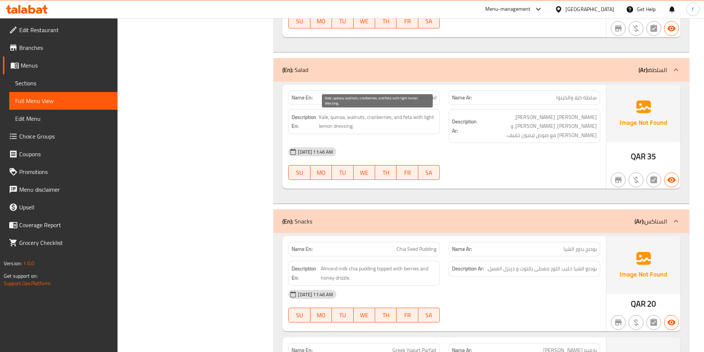
click at [407, 117] on span "Kale, quinoa, walnuts, cranberries, and feta with light lemon dressing." at bounding box center [378, 122] width 118 height 18
click at [341, 125] on span "Kale, quinoa, walnuts, cranberries, and feta with light lemon dressing." at bounding box center [378, 122] width 118 height 18
click at [325, 128] on span "Kale, quinoa, walnuts, cranberries, and feta with light lemon dressing." at bounding box center [378, 122] width 118 height 18
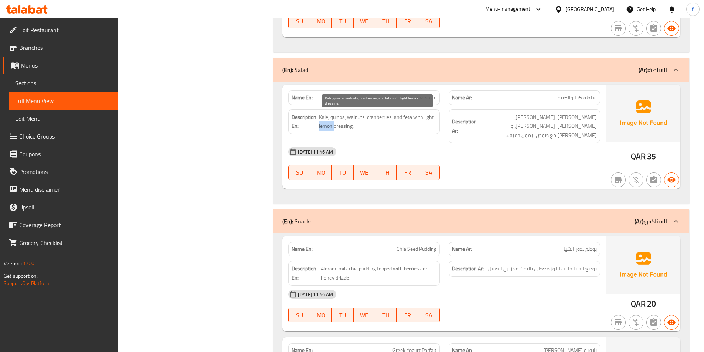
click at [325, 128] on span "Kale, quinoa, walnuts, cranberries, and feta with light lemon dressing." at bounding box center [378, 122] width 118 height 18
click at [432, 116] on span "Kale, quinoa, walnuts, cranberries, and feta with light lemon dressing." at bounding box center [378, 122] width 118 height 18
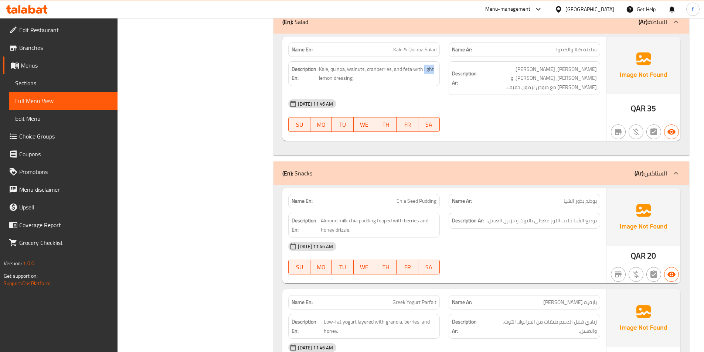
scroll to position [1368, 0]
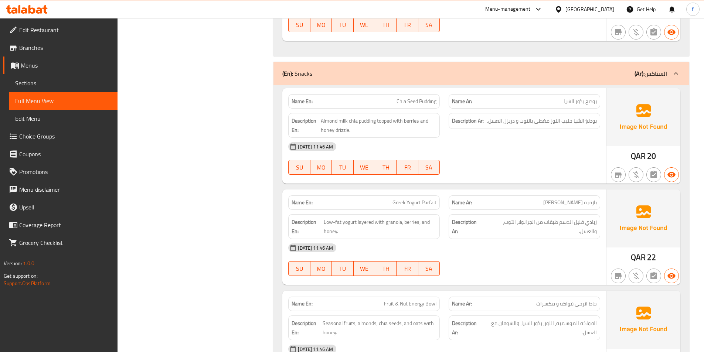
click at [406, 98] on span "Chia Seed Pudding" at bounding box center [417, 102] width 40 height 8
click at [417, 98] on span "Chia Seed Pudding" at bounding box center [417, 102] width 40 height 8
click at [425, 98] on span "Chia Seed Pudding" at bounding box center [417, 102] width 40 height 8
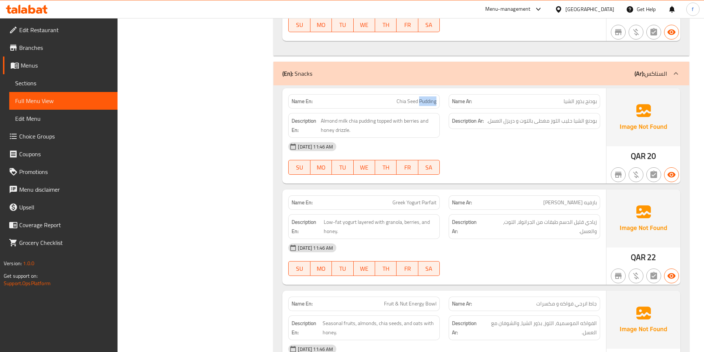
click at [425, 98] on span "Chia Seed Pudding" at bounding box center [417, 102] width 40 height 8
click at [413, 98] on span "Chia Seed Pudding" at bounding box center [417, 102] width 40 height 8
copy span "Seed"
click at [427, 98] on span "Chia Seed Pudding" at bounding box center [417, 102] width 40 height 8
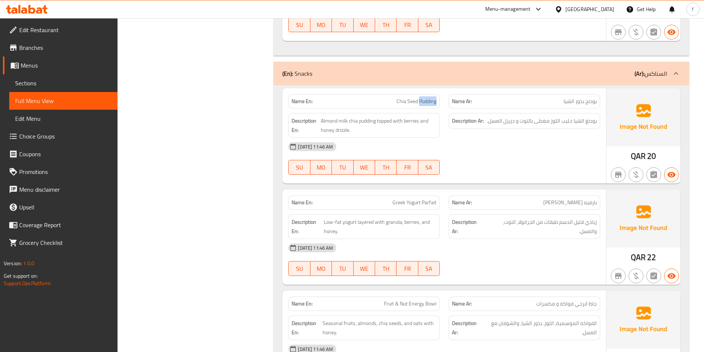
click at [427, 98] on span "Chia Seed Pudding" at bounding box center [417, 102] width 40 height 8
copy span "Chia Seed Pudding"
click at [367, 116] on span "Almond milk chia pudding topped with berries and honey drizzle." at bounding box center [379, 125] width 116 height 18
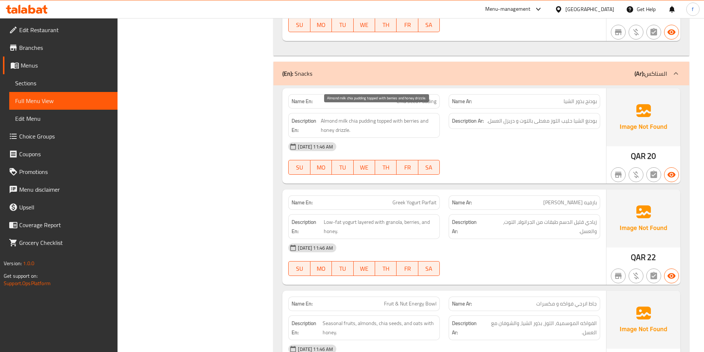
click at [352, 116] on span "Almond milk chia pudding topped with berries and honey drizzle." at bounding box center [379, 125] width 116 height 18
click at [345, 116] on span "Almond milk chia pudding topped with berries and honey drizzle." at bounding box center [379, 125] width 116 height 18
click at [337, 116] on span "Almond milk chia pudding topped with berries and honey drizzle." at bounding box center [379, 125] width 116 height 18
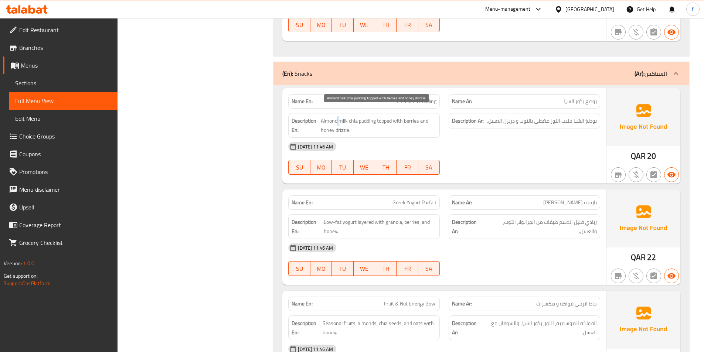
click at [337, 116] on span "Almond milk chia pudding topped with berries and honey drizzle." at bounding box center [379, 125] width 116 height 18
click at [383, 116] on span "Almond milk chia pudding topped with berries and honey drizzle." at bounding box center [379, 125] width 116 height 18
click at [413, 116] on span "Almond milk chia pudding topped with berries and honey drizzle." at bounding box center [379, 125] width 116 height 18
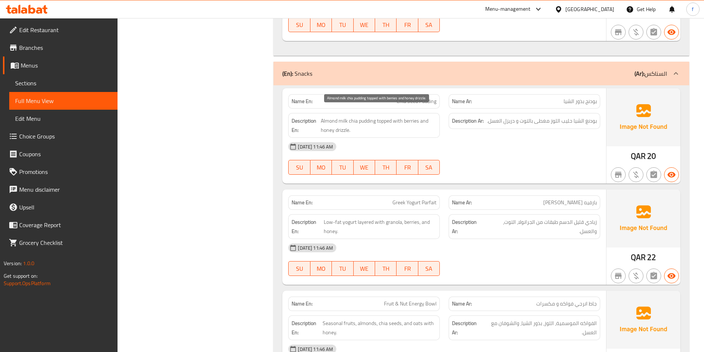
click at [346, 120] on span "Almond milk chia pudding topped with berries and honey drizzle." at bounding box center [379, 125] width 116 height 18
click at [328, 123] on span "Almond milk chia pudding topped with berries and honey drizzle." at bounding box center [379, 125] width 116 height 18
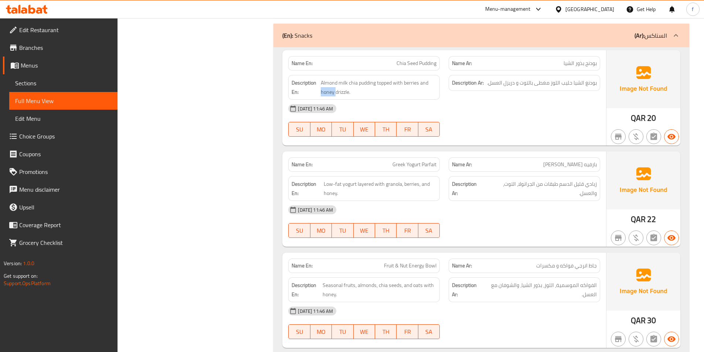
scroll to position [1442, 0]
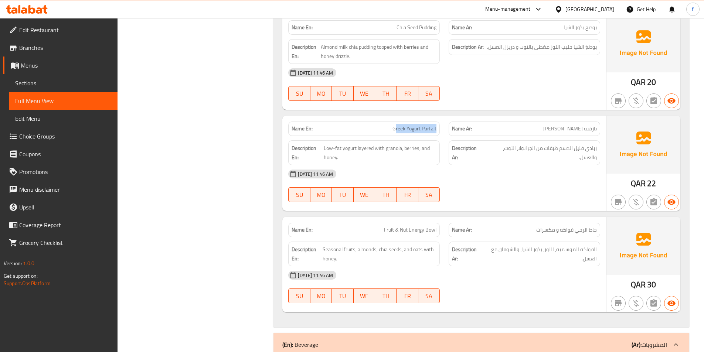
drag, startPoint x: 396, startPoint y: 120, endPoint x: 441, endPoint y: 126, distance: 45.5
click at [441, 126] on div "Name En: Greek Yogurt Parfait" at bounding box center [364, 128] width 160 height 23
click at [507, 172] on div "[DATE] 11:46 AM" at bounding box center [444, 174] width 321 height 18
click at [426, 125] on span "Greek Yogurt Parfait" at bounding box center [415, 129] width 44 height 8
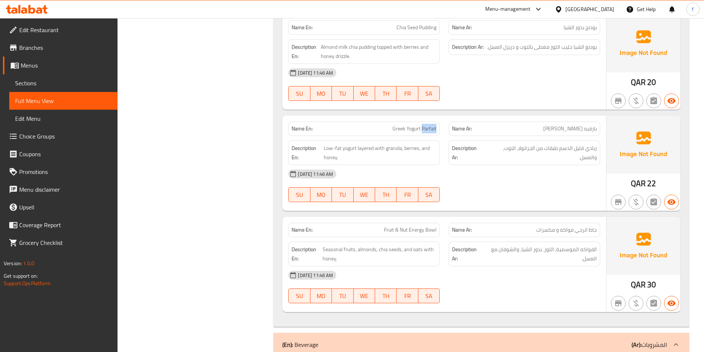
copy span "Parfait"
click at [397, 125] on span "Greek Yogurt Parfait" at bounding box center [415, 129] width 44 height 8
click at [414, 125] on span "Greek Yogurt Parfait" at bounding box center [415, 129] width 44 height 8
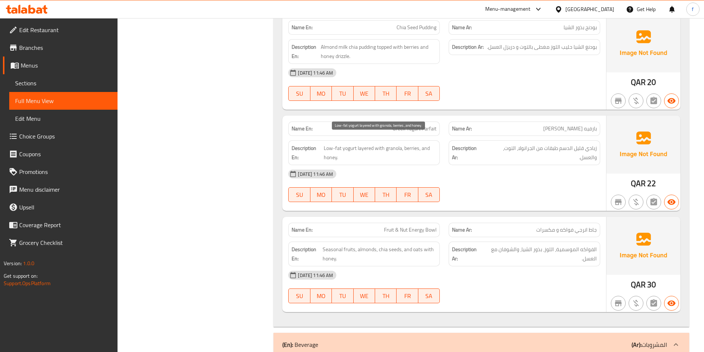
click at [352, 144] on span "Low-fat yogurt layered with granola, berries, and honey." at bounding box center [380, 153] width 113 height 18
drag, startPoint x: 352, startPoint y: 139, endPoint x: 348, endPoint y: 139, distance: 4.4
click at [351, 144] on span "Low-fat yogurt layered with granola, berries, and honey." at bounding box center [380, 153] width 113 height 18
drag, startPoint x: 321, startPoint y: 139, endPoint x: 343, endPoint y: 140, distance: 22.2
click at [343, 144] on h6 "Description En: Low-fat yogurt layered with granola, berries, and honey." at bounding box center [364, 153] width 145 height 18
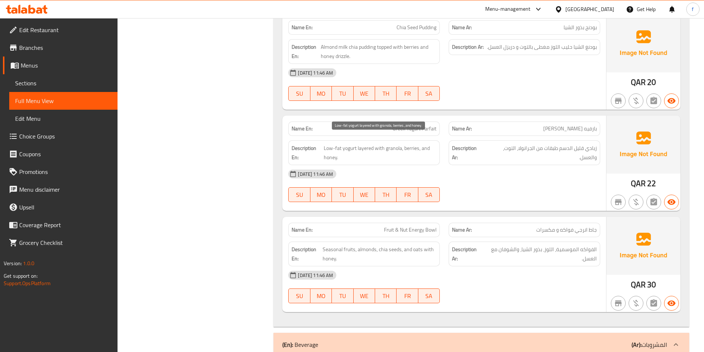
click at [363, 144] on span "Low-fat yogurt layered with granola, berries, and honey." at bounding box center [380, 153] width 113 height 18
click at [391, 144] on span "Low-fat yogurt layered with granola, berries, and honey." at bounding box center [380, 153] width 113 height 18
click at [412, 144] on span "Low-fat yogurt layered with granola, berries, and honey." at bounding box center [380, 153] width 113 height 18
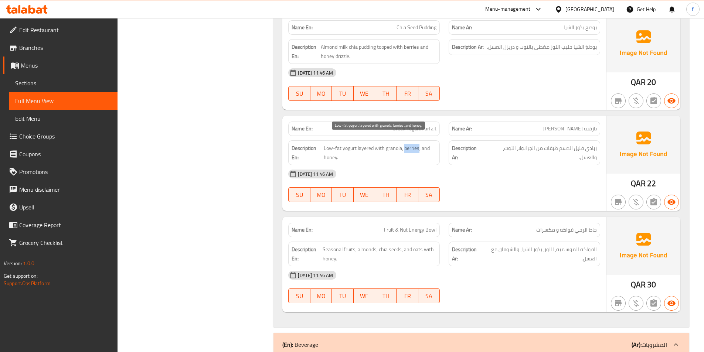
click at [412, 144] on span "Low-fat yogurt layered with granola, berries, and honey." at bounding box center [380, 153] width 113 height 18
click at [335, 150] on span "Low-fat yogurt layered with granola, berries, and honey." at bounding box center [380, 153] width 113 height 18
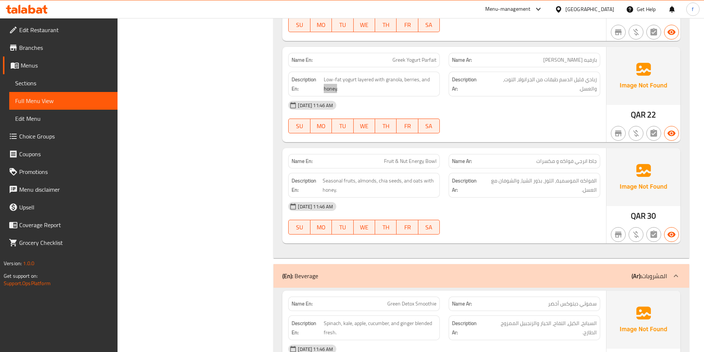
scroll to position [1492, 0]
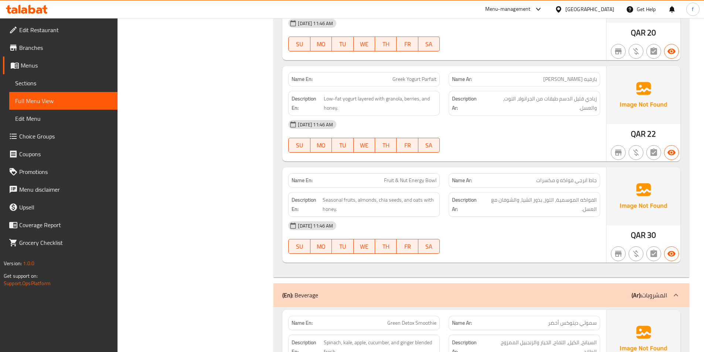
click at [433, 177] on span "Fruit & Nut Energy Bowl" at bounding box center [410, 181] width 53 height 8
click at [414, 177] on span "Fruit & Nut Energy Bowl" at bounding box center [410, 181] width 53 height 8
drag, startPoint x: 386, startPoint y: 170, endPoint x: 416, endPoint y: 174, distance: 31.0
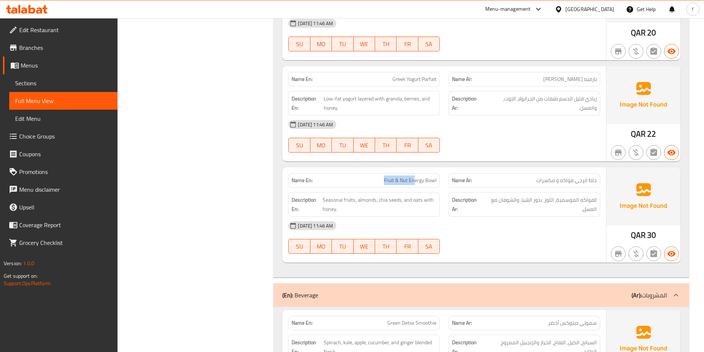
click at [416, 177] on span "Fruit & Nut Energy Bowl" at bounding box center [410, 181] width 53 height 8
click at [335, 196] on span "Seasonal fruits, almonds, chia seeds, and oats with honey." at bounding box center [380, 205] width 114 height 18
click at [348, 196] on span "Seasonal fruits, almonds, chia seeds, and oats with honey." at bounding box center [380, 205] width 114 height 18
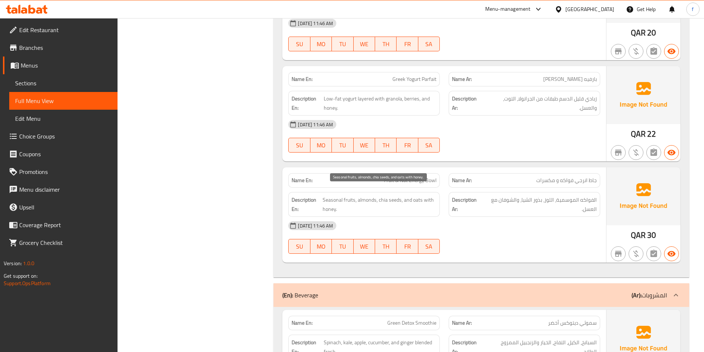
click at [364, 196] on span "Seasonal fruits, almonds, chia seeds, and oats with honey." at bounding box center [380, 205] width 114 height 18
click at [396, 196] on span "Seasonal fruits, almonds, chia seeds, and oats with honey." at bounding box center [380, 205] width 114 height 18
click at [383, 196] on span "Seasonal fruits, almonds, chia seeds, and oats with honey." at bounding box center [380, 205] width 114 height 18
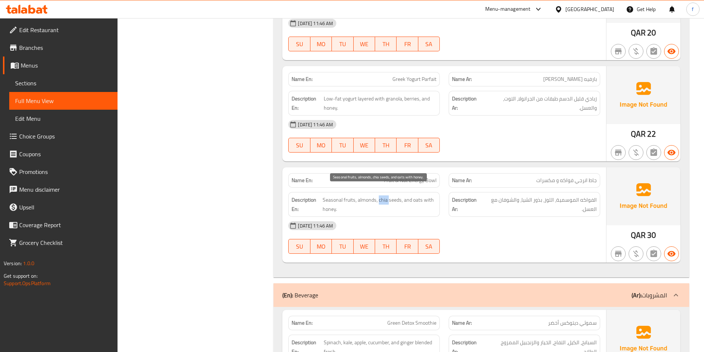
click at [383, 196] on span "Seasonal fruits, almonds, chia seeds, and oats with honey." at bounding box center [380, 205] width 114 height 18
click at [419, 196] on span "Seasonal fruits, almonds, chia seeds, and oats with honey." at bounding box center [380, 205] width 114 height 18
click at [431, 196] on span "Seasonal fruits, almonds, chia seeds, and oats with honey." at bounding box center [380, 205] width 114 height 18
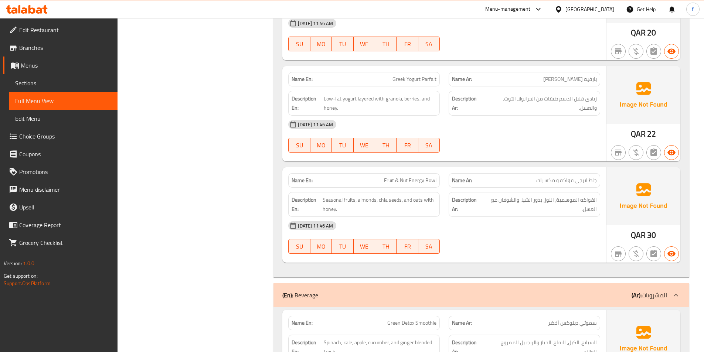
click at [329, 205] on div "Description En: Seasonal fruits, almonds, chia seeds, and oats with honey." at bounding box center [364, 204] width 152 height 25
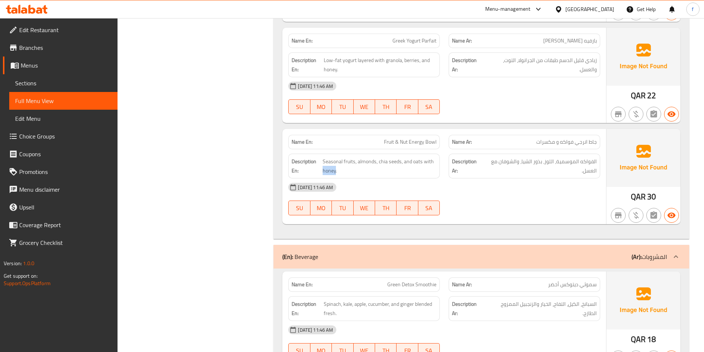
scroll to position [1566, 0]
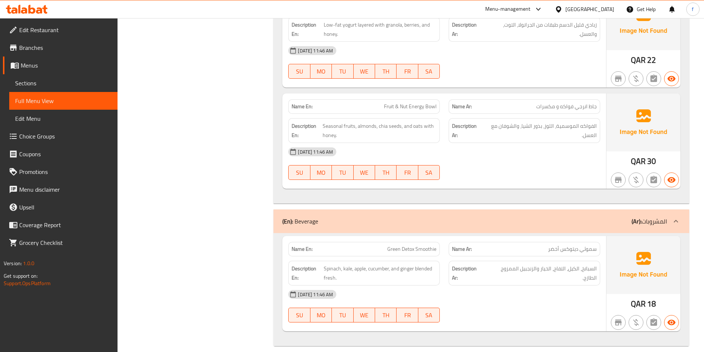
click at [426, 246] on span "Green Detox Smoothie" at bounding box center [411, 250] width 49 height 8
click at [397, 246] on span "Green Detox Smoothie" at bounding box center [411, 250] width 49 height 8
click at [405, 246] on span "Green Detox Smoothie" at bounding box center [411, 250] width 49 height 8
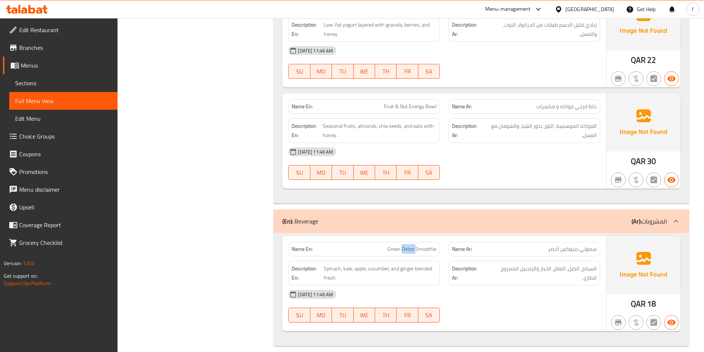
click at [405, 246] on span "Green Detox Smoothie" at bounding box center [411, 250] width 49 height 8
click at [331, 264] on span "Spinach, kale, apple, cucumber, and ginger blended fresh." at bounding box center [380, 273] width 113 height 18
click at [347, 264] on span "Spinach, kale, apple, cucumber, and ginger blended fresh." at bounding box center [380, 273] width 113 height 18
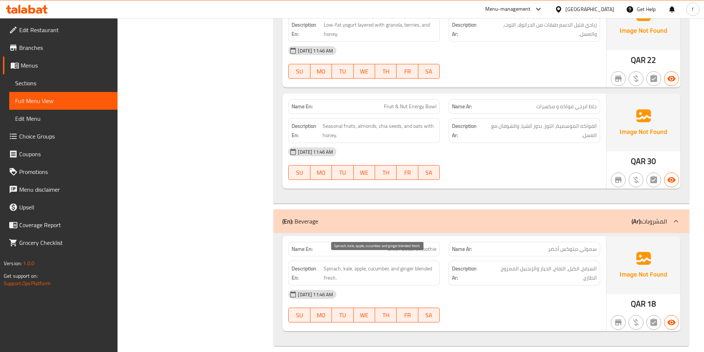
click at [358, 264] on span "Spinach, kale, apple, cucumber, and ginger blended fresh." at bounding box center [380, 273] width 113 height 18
click at [379, 264] on span "Spinach, kale, apple, cucumber, and ginger blended fresh." at bounding box center [380, 273] width 113 height 18
click at [402, 264] on span "Spinach, kale, apple, cucumber, and ginger blended fresh." at bounding box center [380, 273] width 113 height 18
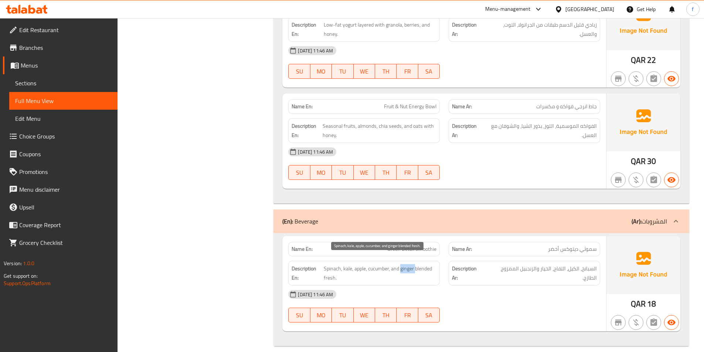
click at [402, 264] on span "Spinach, kale, apple, cucumber, and ginger blended fresh." at bounding box center [380, 273] width 113 height 18
click at [424, 264] on span "Spinach, kale, apple, cucumber, and ginger blended fresh." at bounding box center [380, 273] width 113 height 18
click at [327, 270] on span "Spinach, kale, apple, cucumber, and ginger blended fresh." at bounding box center [380, 273] width 113 height 18
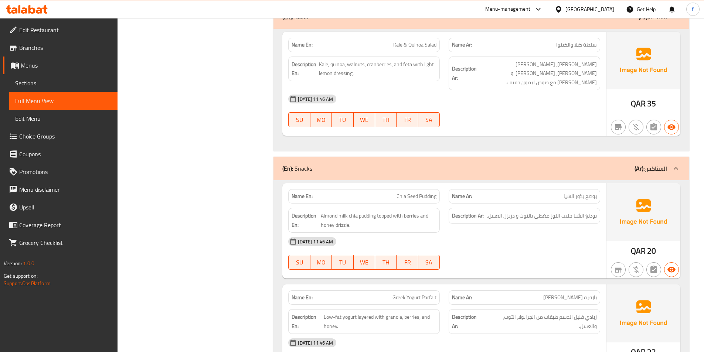
scroll to position [1196, 0]
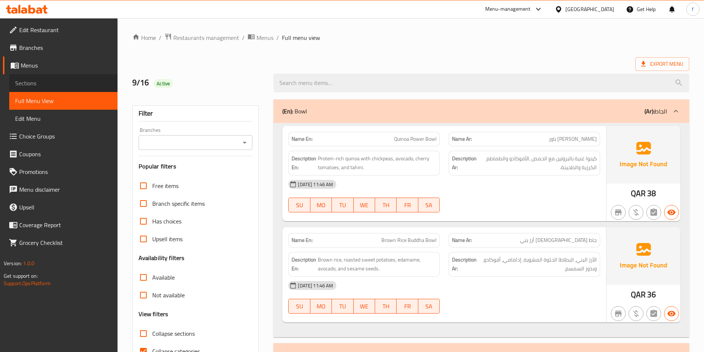
click at [44, 88] on link "Sections" at bounding box center [63, 83] width 108 height 18
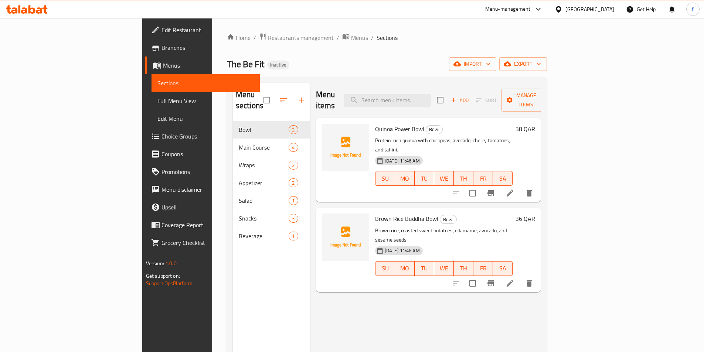
click at [427, 105] on div "Menu items Add Sort Manage items" at bounding box center [429, 100] width 226 height 35
click at [439, 101] on div "Menu items Add Sort Manage items" at bounding box center [429, 100] width 226 height 35
click at [431, 99] on input "search" at bounding box center [387, 100] width 87 height 13
paste input "Quinoa Power Bowl"
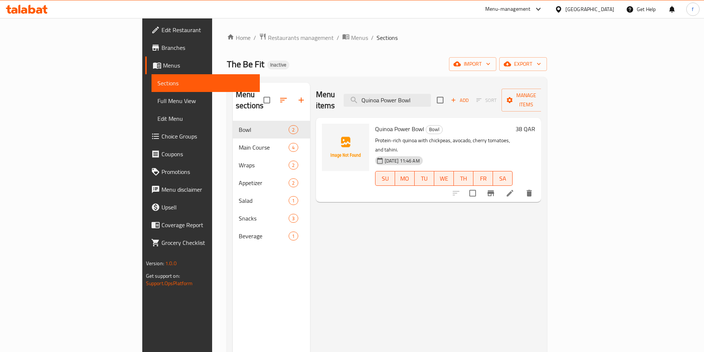
type input "Quinoa Power Bowl"
click at [521, 187] on li at bounding box center [510, 193] width 21 height 13
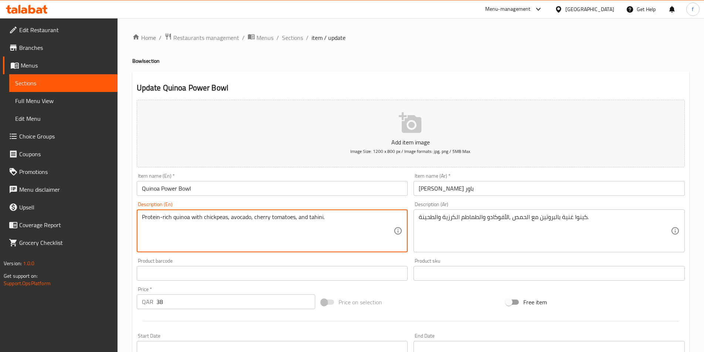
drag, startPoint x: 256, startPoint y: 215, endPoint x: 292, endPoint y: 223, distance: 36.7
click at [257, 216] on textarea "Protein-rich quinoa with chickpeas, avocado, cherry tomatoes, and tahini." at bounding box center [268, 231] width 252 height 35
drag, startPoint x: 254, startPoint y: 216, endPoint x: 294, endPoint y: 229, distance: 41.9
click at [294, 229] on textarea "Protein-rich quinoa with chickpeas, avocado, cherry tomatoes, and tahini." at bounding box center [268, 231] width 252 height 35
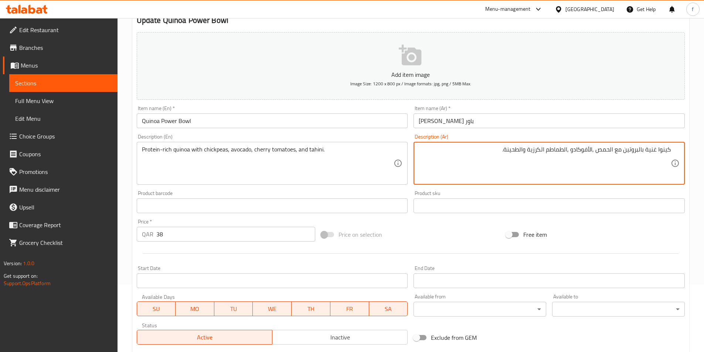
scroll to position [170, 0]
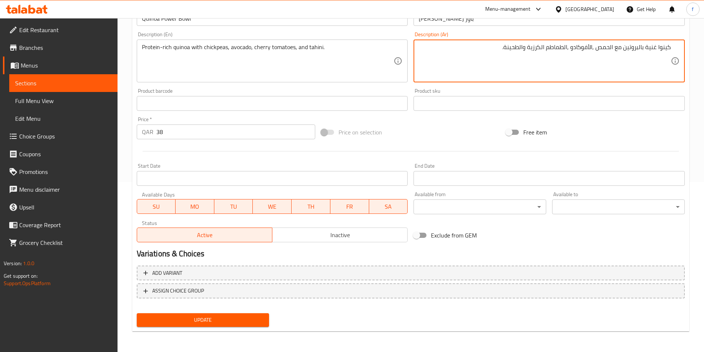
type textarea "كينوا غنية بالبروتين مع الحمص ,الأفوكادو ,الطماطم الكرزية والطحينة."
click at [250, 324] on span "Update" at bounding box center [203, 320] width 121 height 9
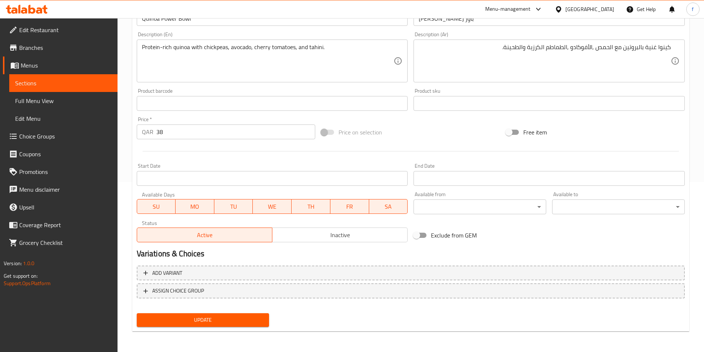
click at [225, 314] on button "Update" at bounding box center [203, 321] width 133 height 14
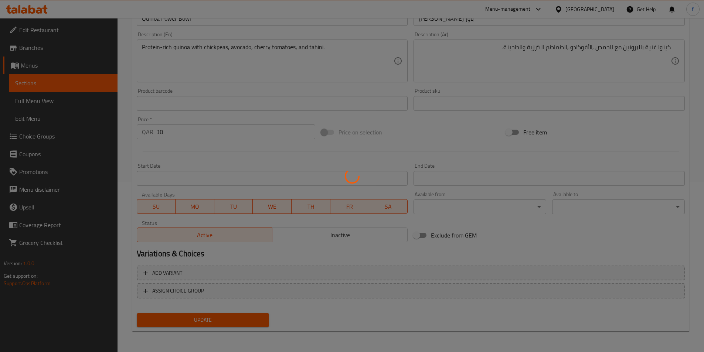
scroll to position [0, 0]
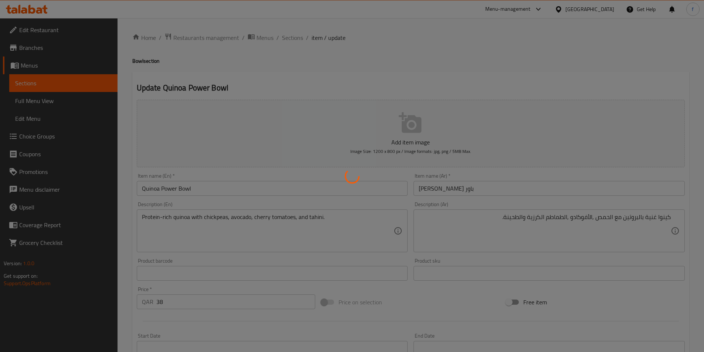
click at [296, 49] on div at bounding box center [352, 176] width 704 height 352
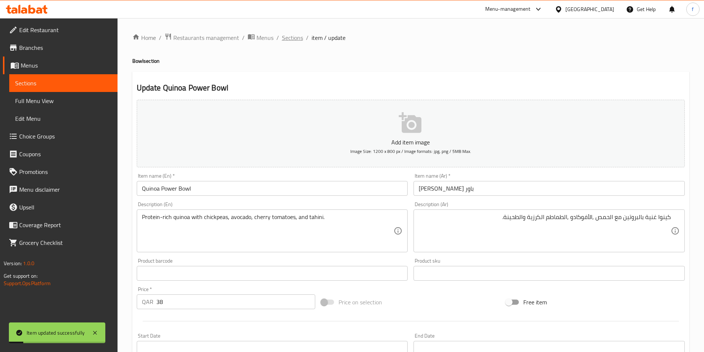
click at [295, 40] on span "Sections" at bounding box center [292, 37] width 21 height 9
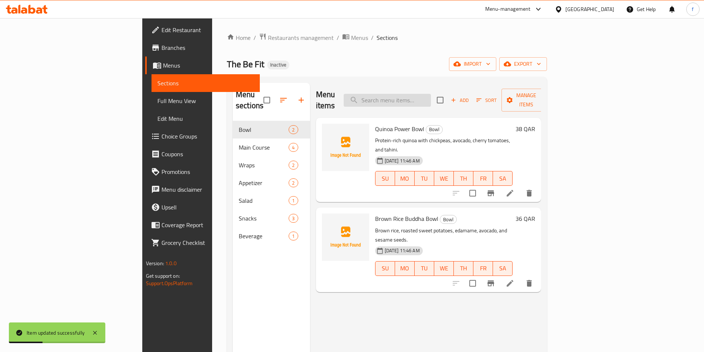
click at [431, 94] on input "search" at bounding box center [387, 100] width 87 height 13
paste input "Kale & Quinoa Salad"
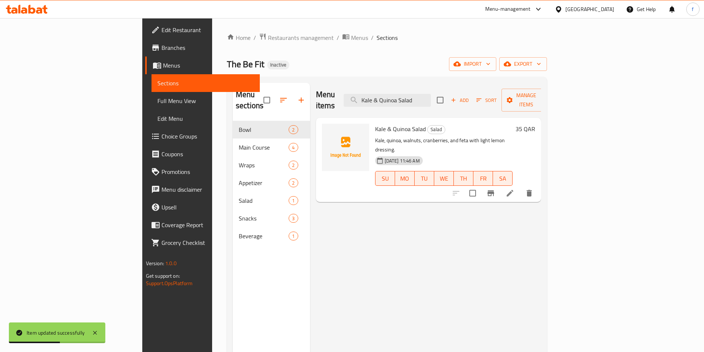
type input "Kale & Quinoa Salad"
click at [521, 187] on li at bounding box center [510, 193] width 21 height 13
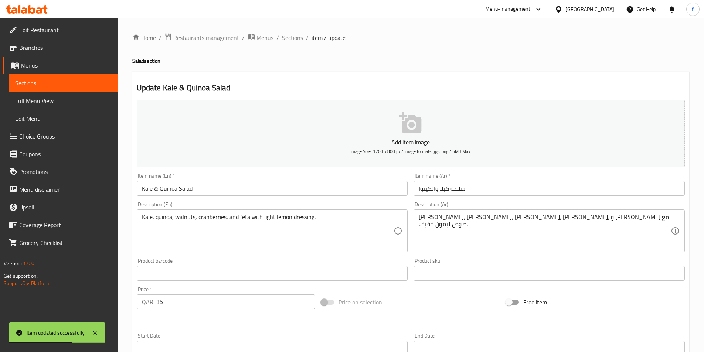
click at [524, 196] on div "Item name (Ar)   * سلطة كيلا والكينوا Item name (Ar) *" at bounding box center [549, 184] width 277 height 28
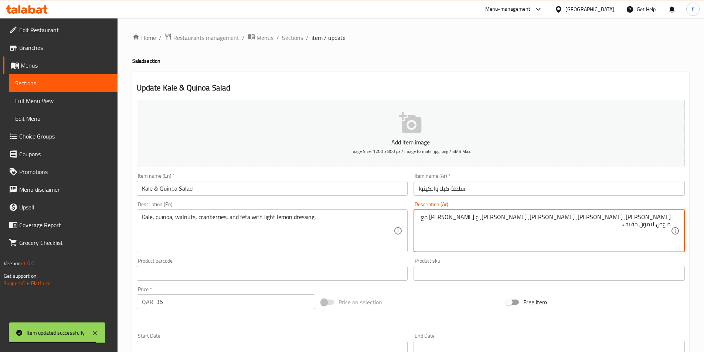
click at [499, 186] on input "سلطة كيلا والكينوا" at bounding box center [549, 188] width 271 height 15
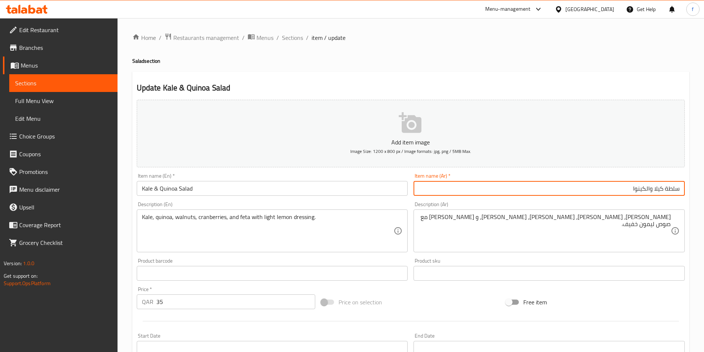
click at [150, 192] on input "Kale & Quinoa Salad" at bounding box center [272, 188] width 271 height 15
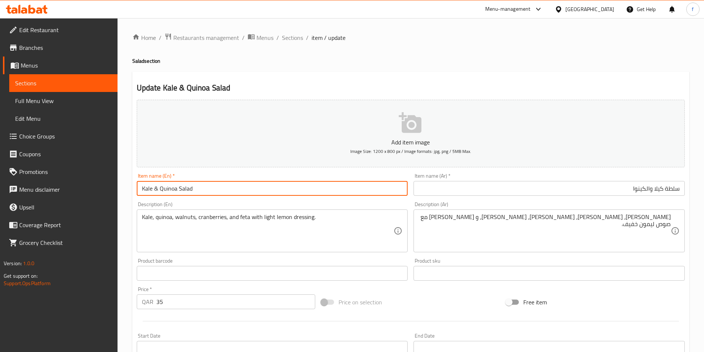
click at [150, 192] on input "Kale & Quinoa Salad" at bounding box center [272, 188] width 271 height 15
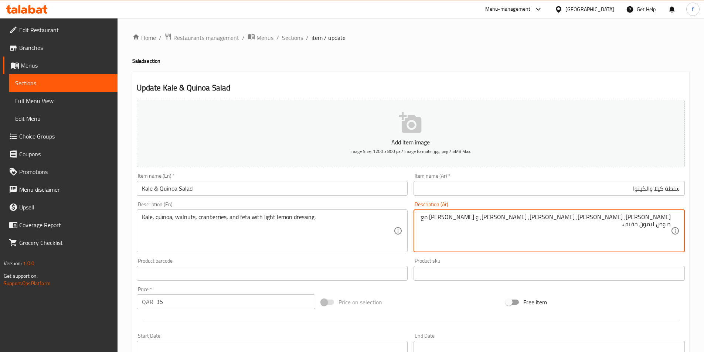
click at [668, 218] on textarea "[PERSON_NAME]، [PERSON_NAME]، [PERSON_NAME]، [PERSON_NAME]، و [PERSON_NAME] مع …" at bounding box center [545, 231] width 252 height 35
paste textarea
type textarea "كيل، كينوا، جوز، توت بري، و فيتا مع صوص ليمون خفيف."
click at [663, 188] on input "سلطة كيلا والكينوا" at bounding box center [549, 188] width 271 height 15
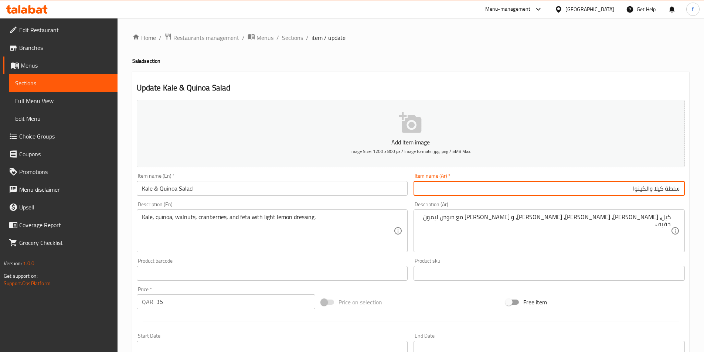
paste input "text"
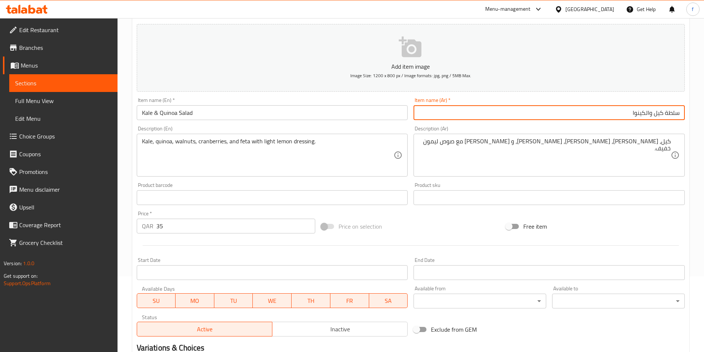
scroll to position [148, 0]
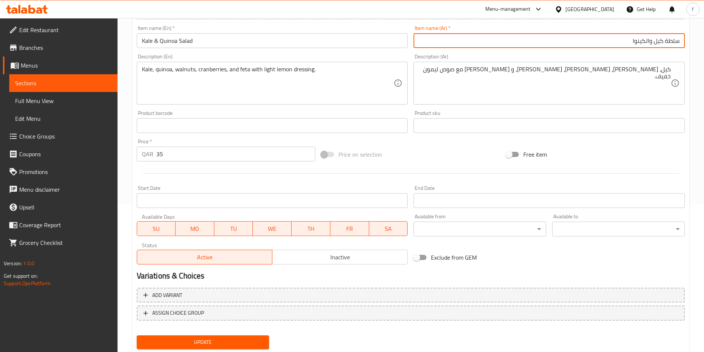
type input "سلطة كيل والكينوا"
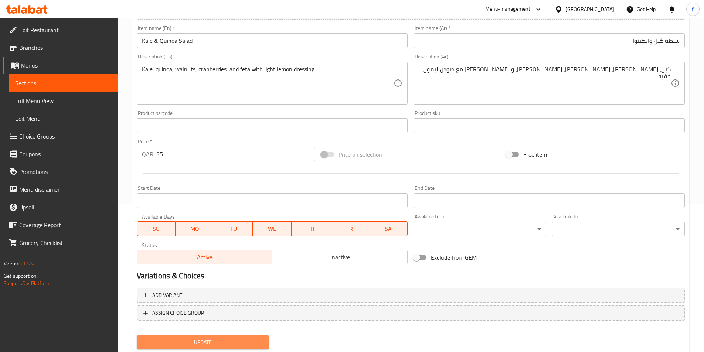
click at [194, 337] on button "Update" at bounding box center [203, 343] width 133 height 14
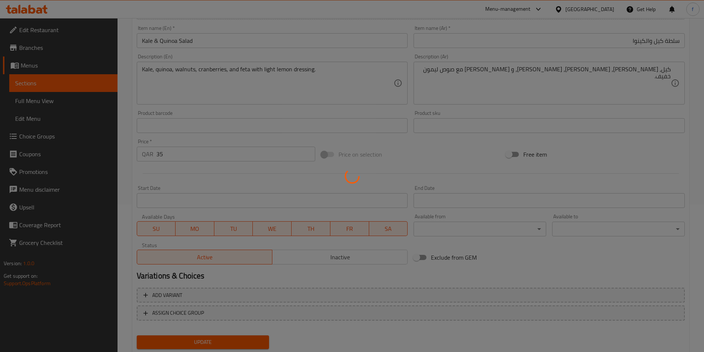
scroll to position [0, 0]
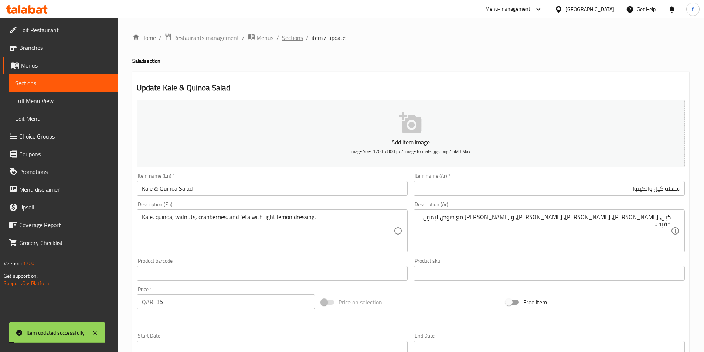
click at [296, 39] on span "Sections" at bounding box center [292, 37] width 21 height 9
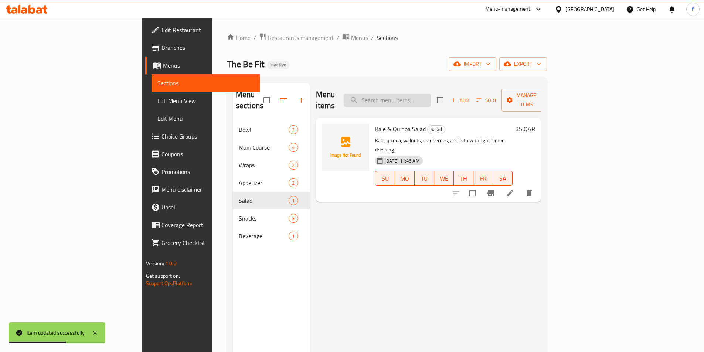
click at [425, 95] on input "search" at bounding box center [387, 100] width 87 height 13
paste input "Chia Seed Pudding"
type input "Chia Seed Pudding"
click at [515, 189] on icon at bounding box center [510, 193] width 9 height 9
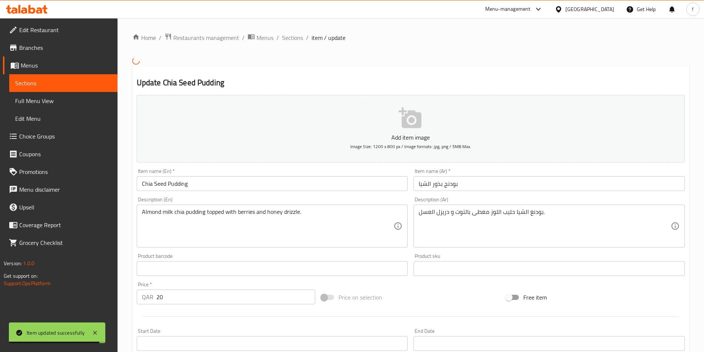
click at [488, 185] on input "بودنج بذور الشيا" at bounding box center [549, 183] width 271 height 15
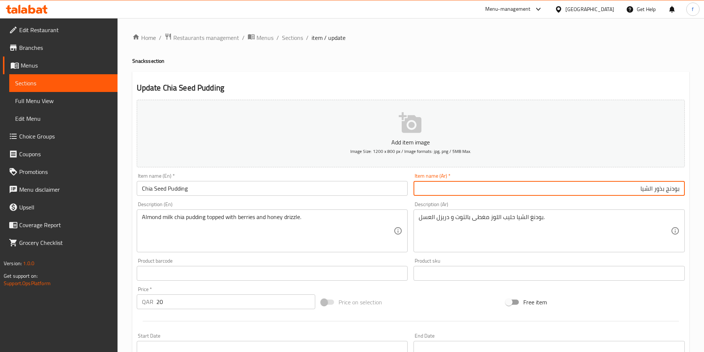
click at [661, 186] on input "بودنج بذور الشيا" at bounding box center [549, 188] width 271 height 15
click at [660, 189] on input "بودنج بذور الشيا" at bounding box center [549, 188] width 271 height 15
click at [657, 189] on input "بودنج بذور الشيا" at bounding box center [549, 188] width 271 height 15
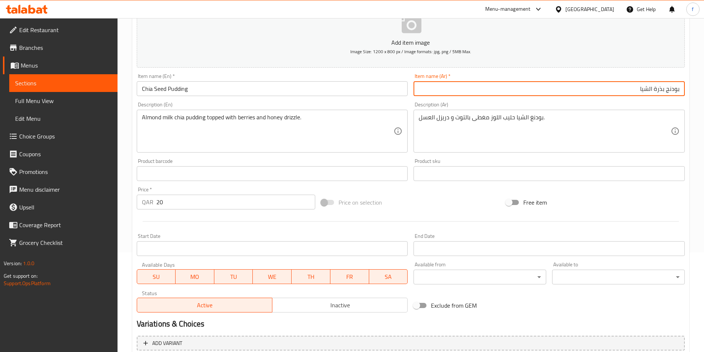
scroll to position [170, 0]
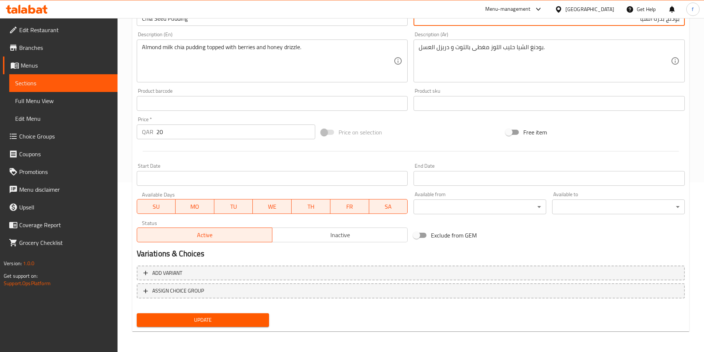
type input "بودنج بذرة الشيا"
click at [206, 323] on span "Update" at bounding box center [203, 320] width 121 height 9
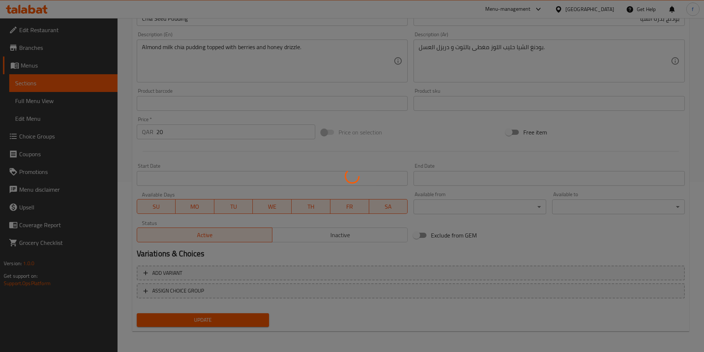
scroll to position [0, 0]
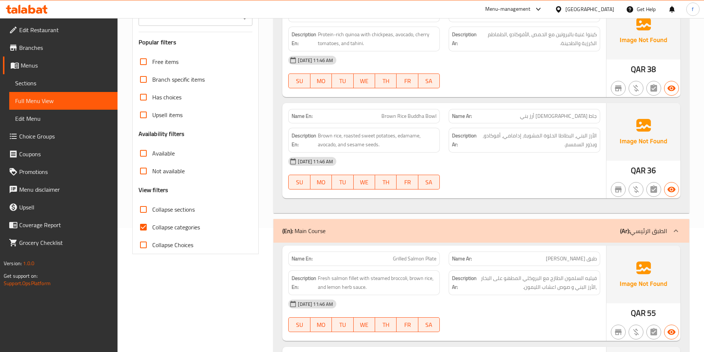
scroll to position [185, 0]
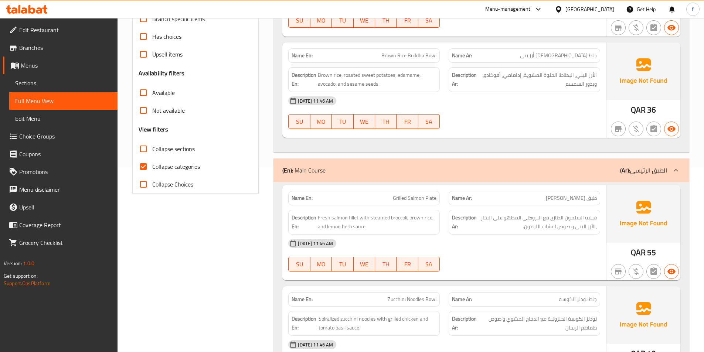
click at [145, 169] on input "Collapse categories" at bounding box center [144, 167] width 18 height 18
checkbox input "false"
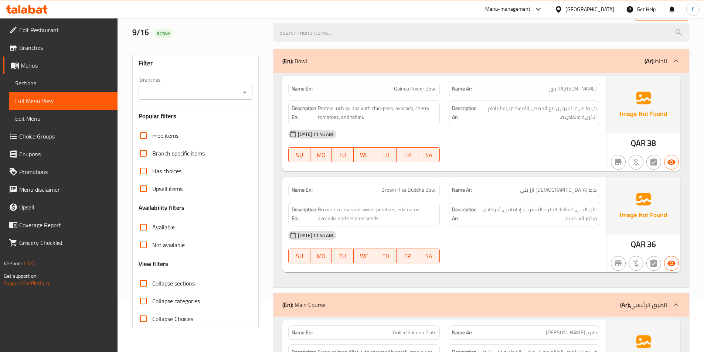
scroll to position [0, 0]
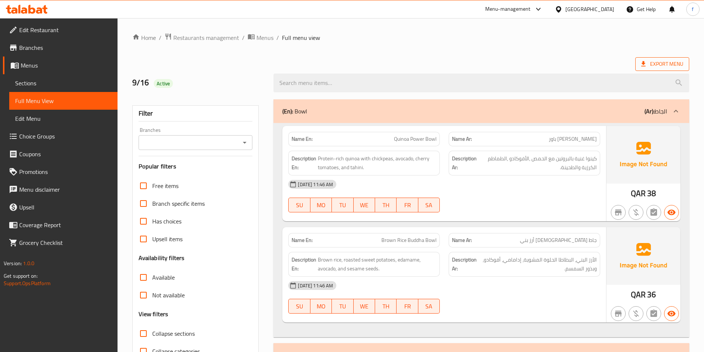
click at [669, 67] on span "Export Menu" at bounding box center [663, 64] width 42 height 9
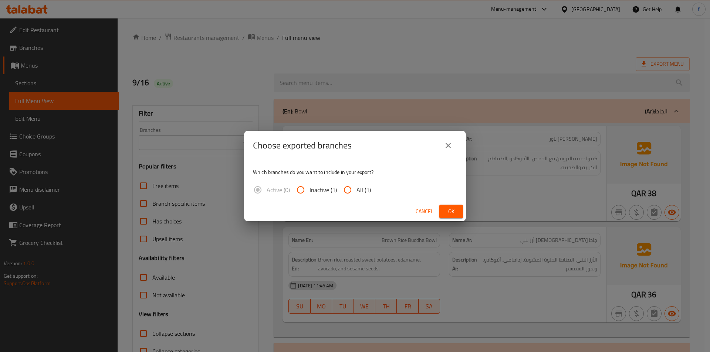
click at [345, 189] on input "All (1)" at bounding box center [348, 190] width 18 height 18
radio input "true"
click at [445, 206] on button "Ok" at bounding box center [451, 212] width 24 height 14
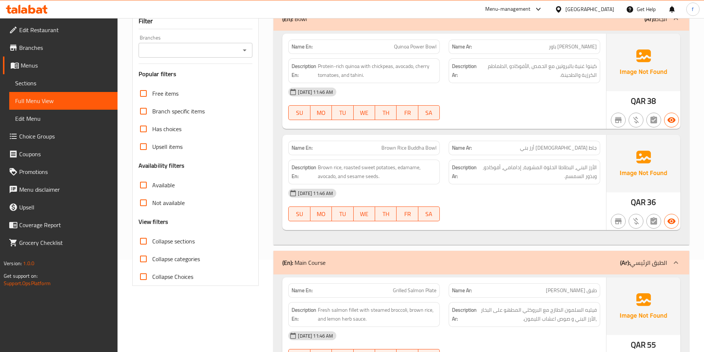
scroll to position [409, 0]
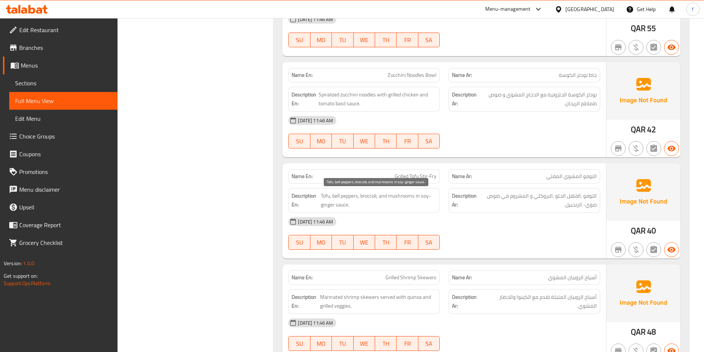
click at [410, 180] on span "Grilled Tofu Stir-Fry" at bounding box center [416, 177] width 42 height 8
copy span "Grilled Tofu Stir-Fry"
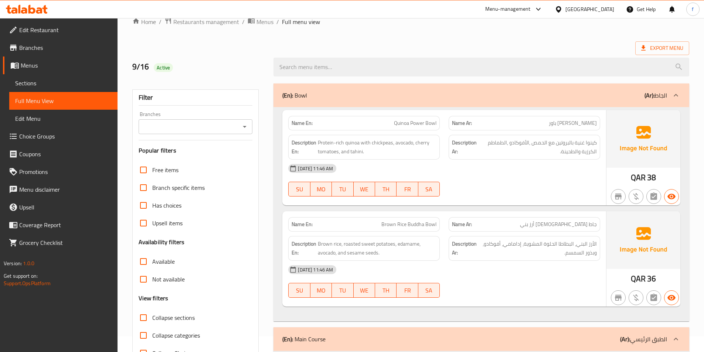
scroll to position [3, 0]
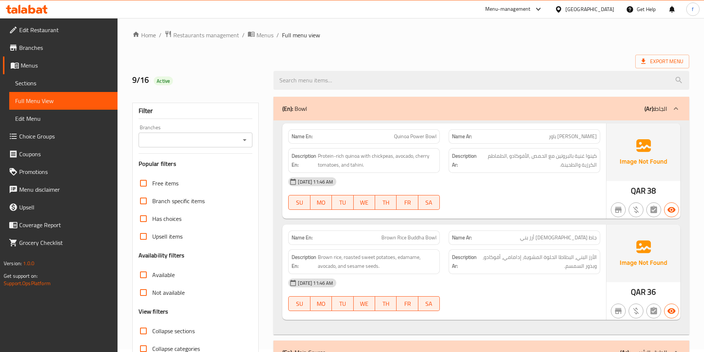
click at [561, 11] on icon at bounding box center [558, 9] width 5 height 6
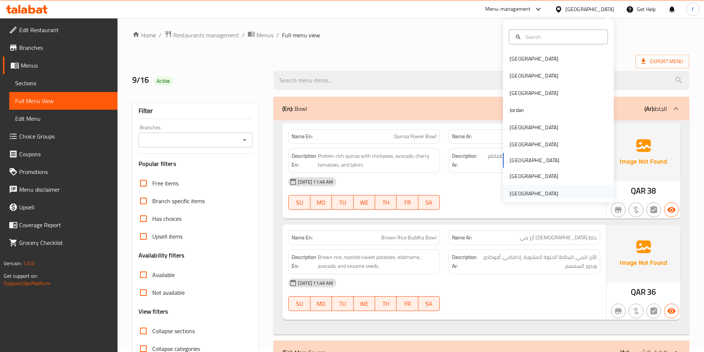
click at [532, 195] on div "United Arab Emirates" at bounding box center [534, 194] width 49 height 8
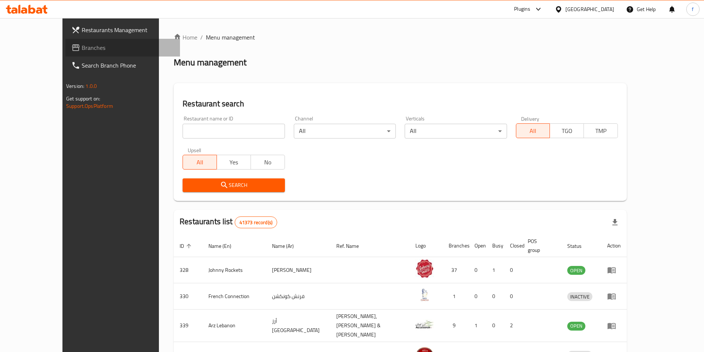
click at [82, 43] on span "Branches" at bounding box center [128, 47] width 92 height 9
